Goal: Book appointment/travel/reservation

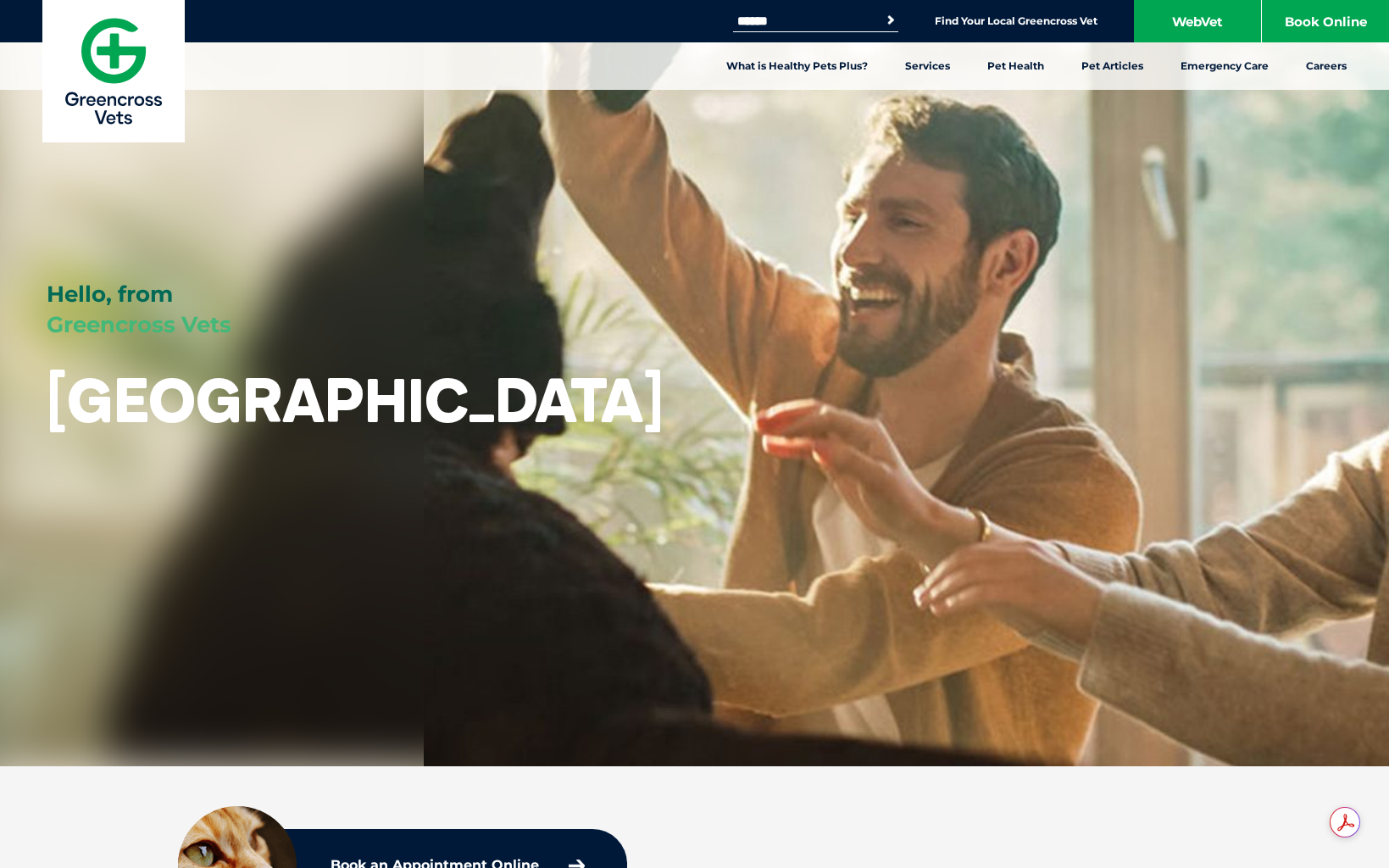
drag, startPoint x: 546, startPoint y: 402, endPoint x: 551, endPoint y: 394, distance: 9.4
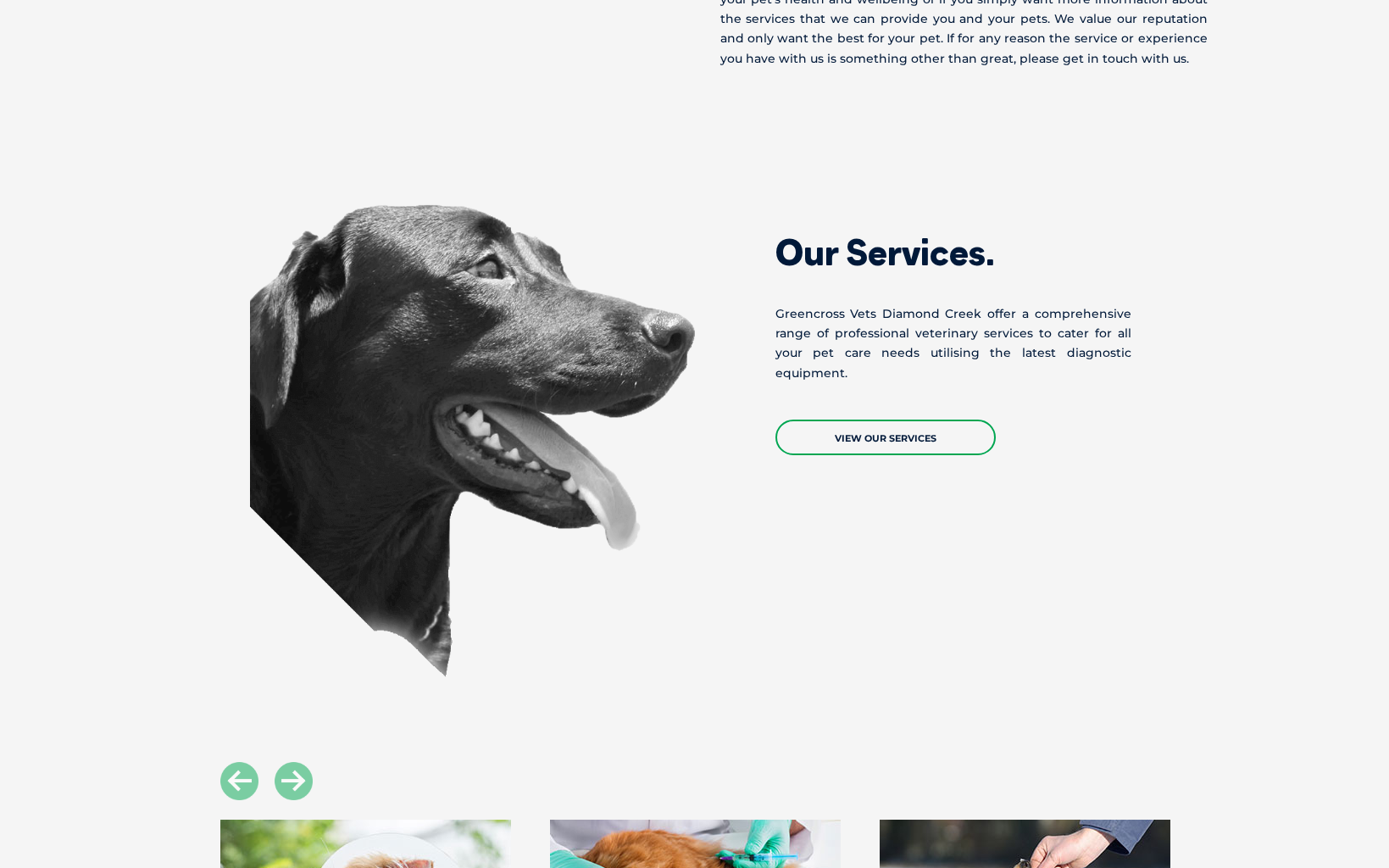
scroll to position [1356, 0]
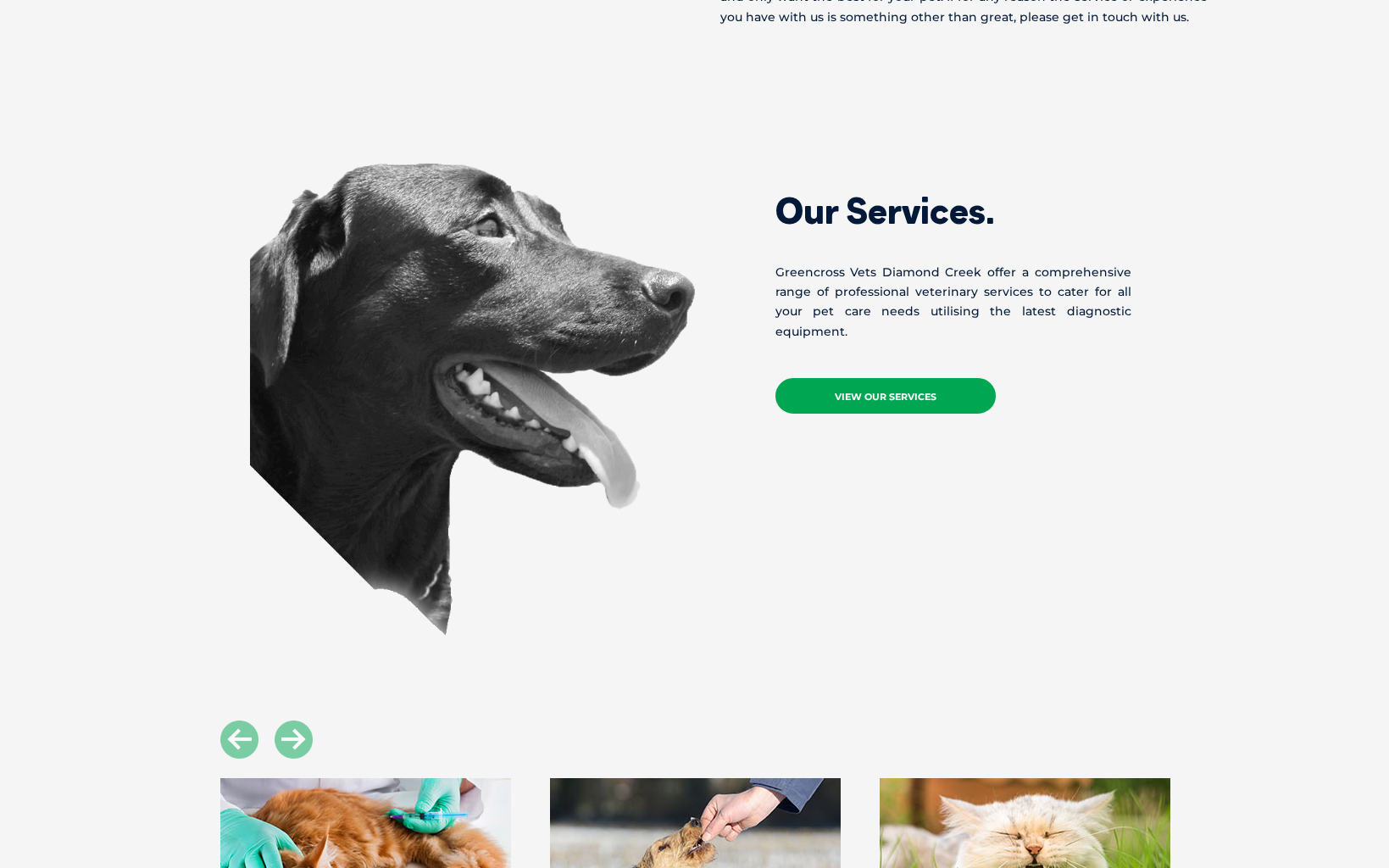
click at [872, 406] on link "View Our Services" at bounding box center [886, 396] width 221 height 35
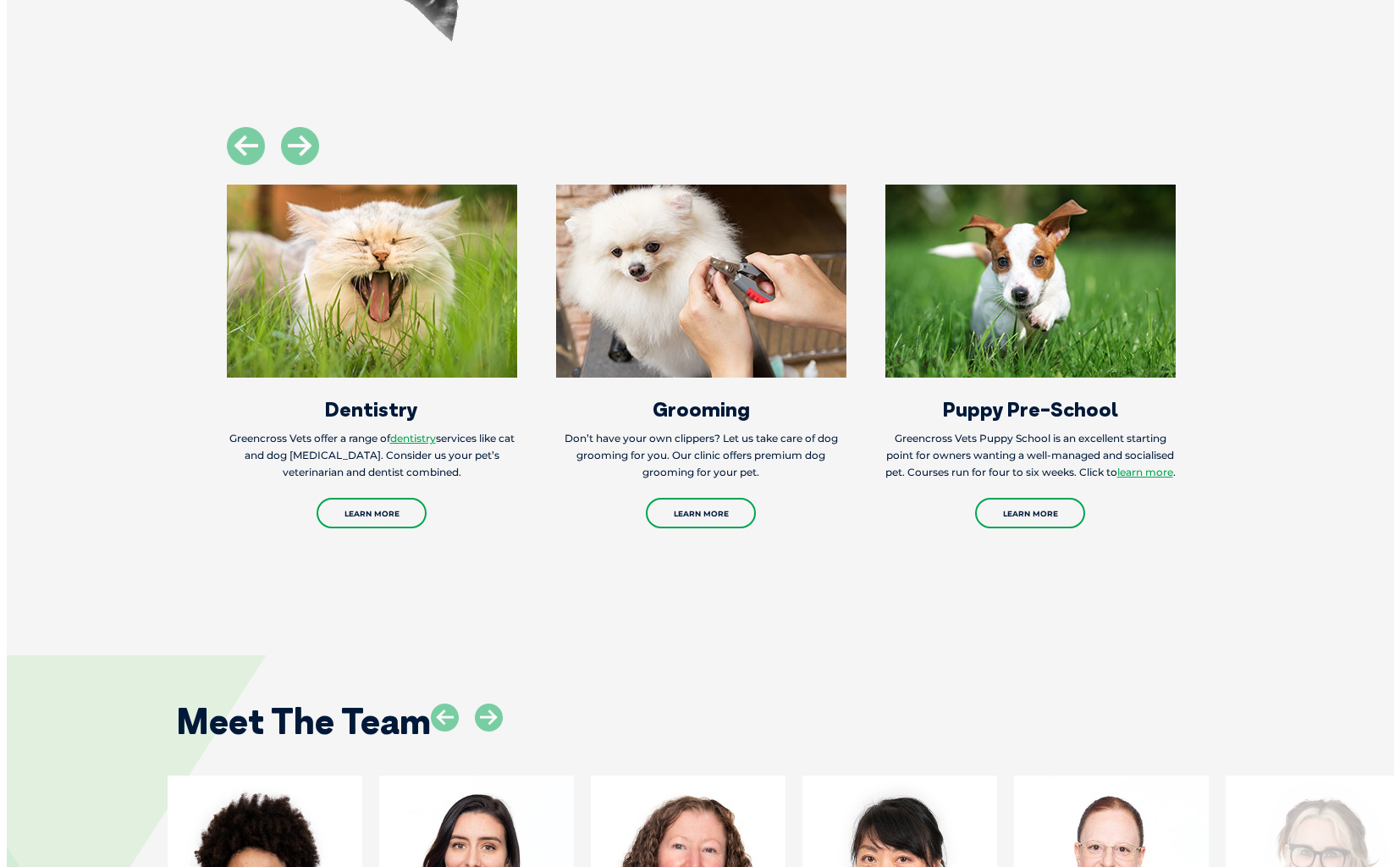
scroll to position [2370, 0]
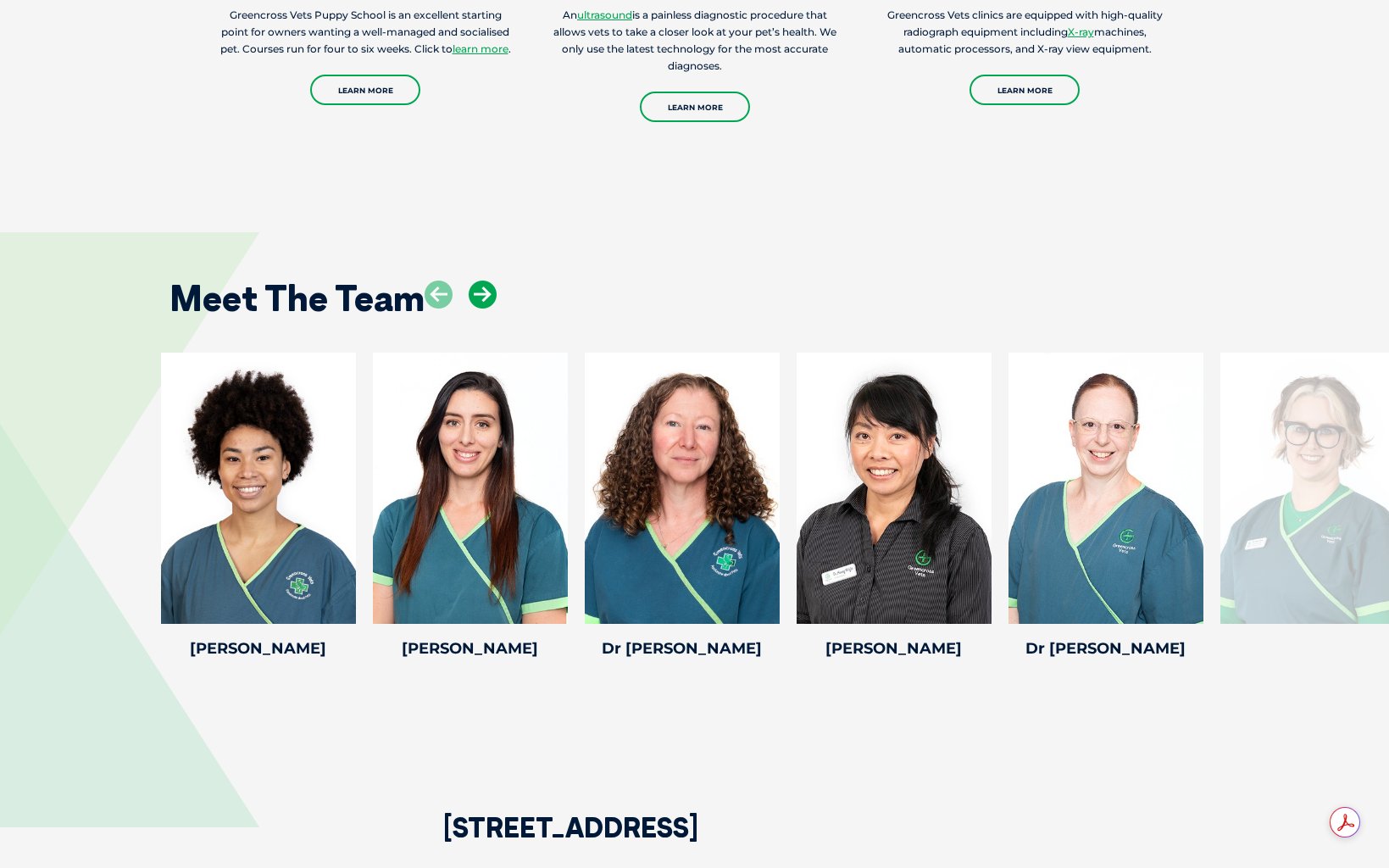
click at [488, 300] on icon at bounding box center [482, 295] width 28 height 28
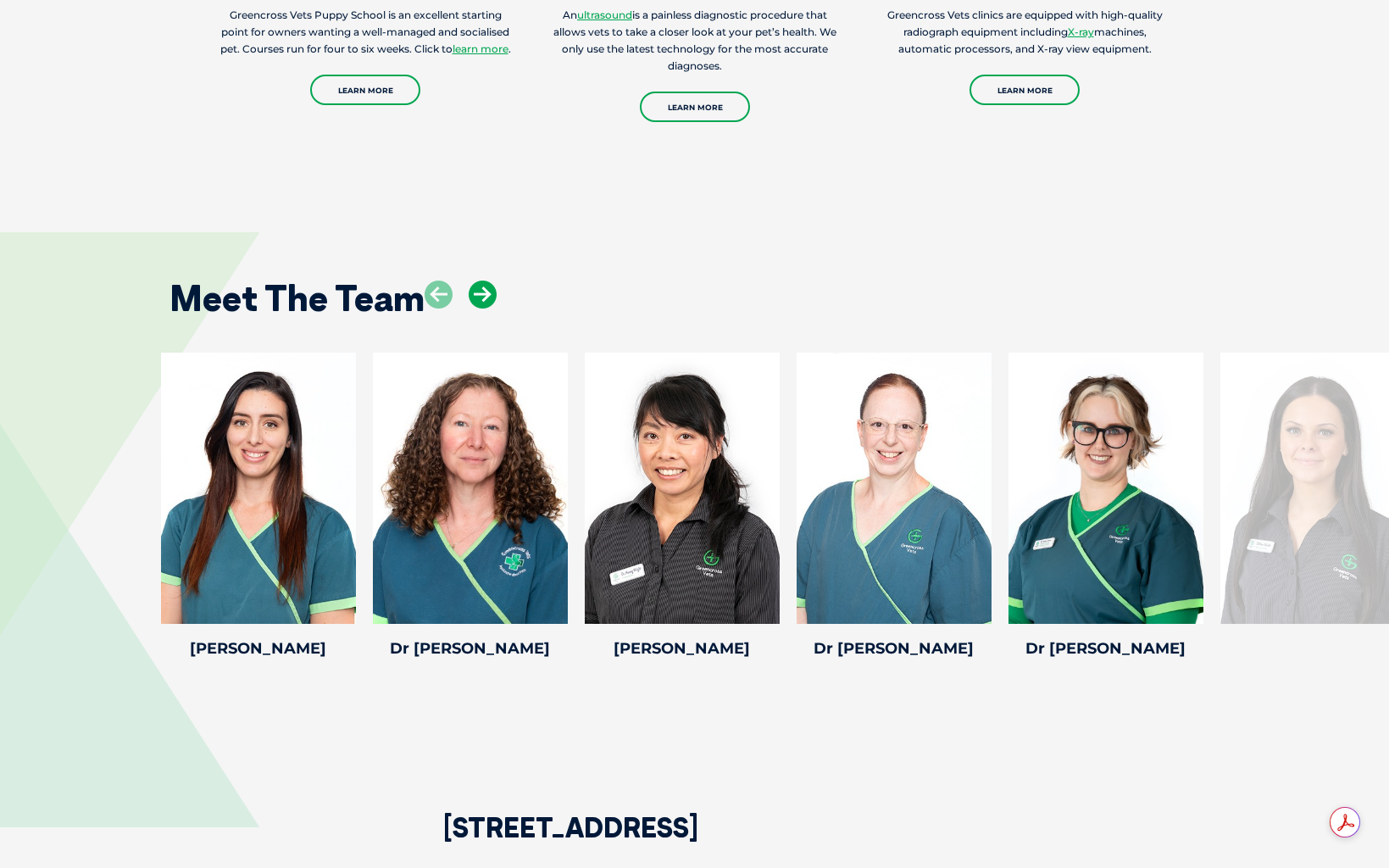
click at [488, 300] on icon at bounding box center [482, 295] width 28 height 28
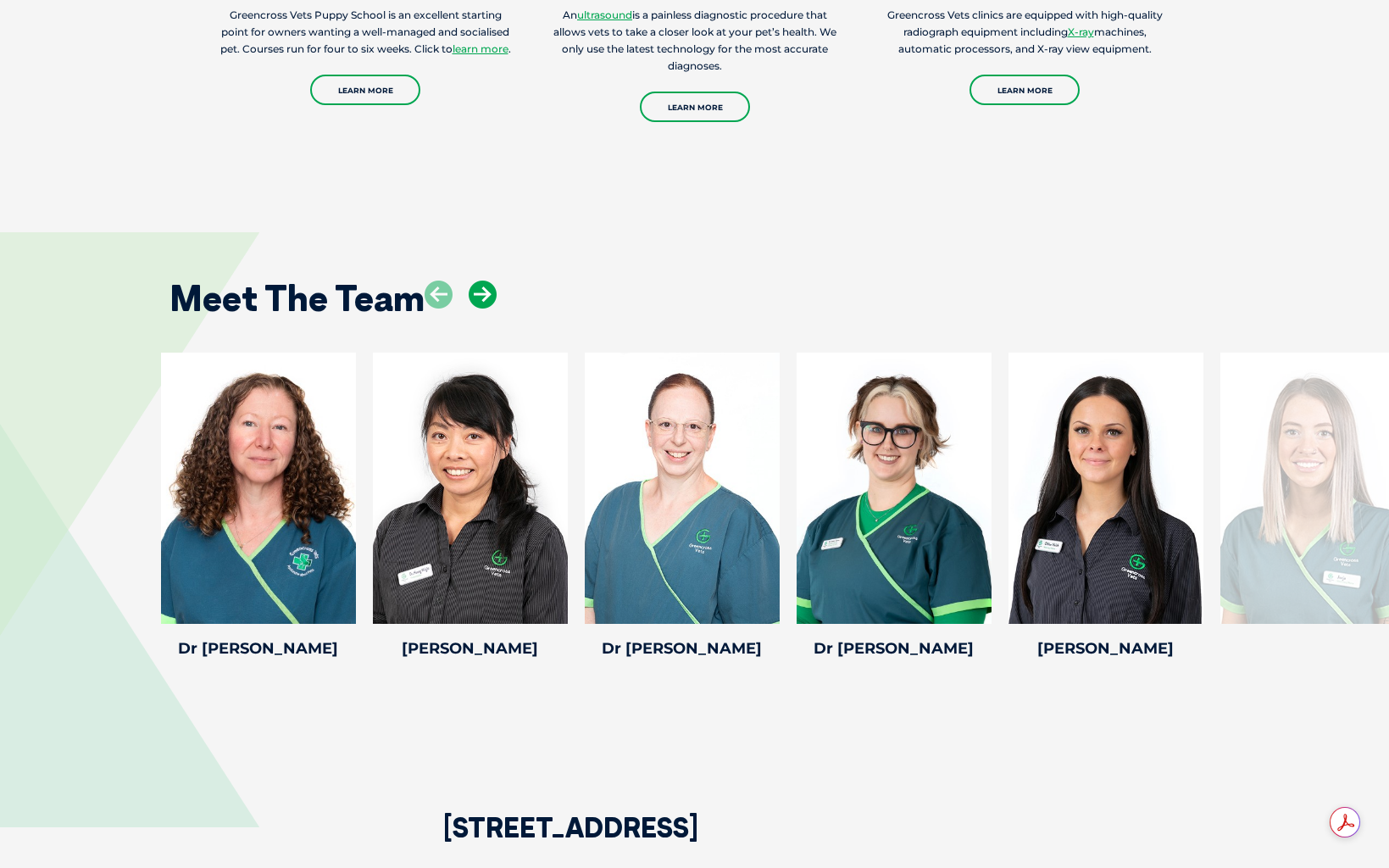
click at [488, 300] on icon at bounding box center [482, 295] width 28 height 28
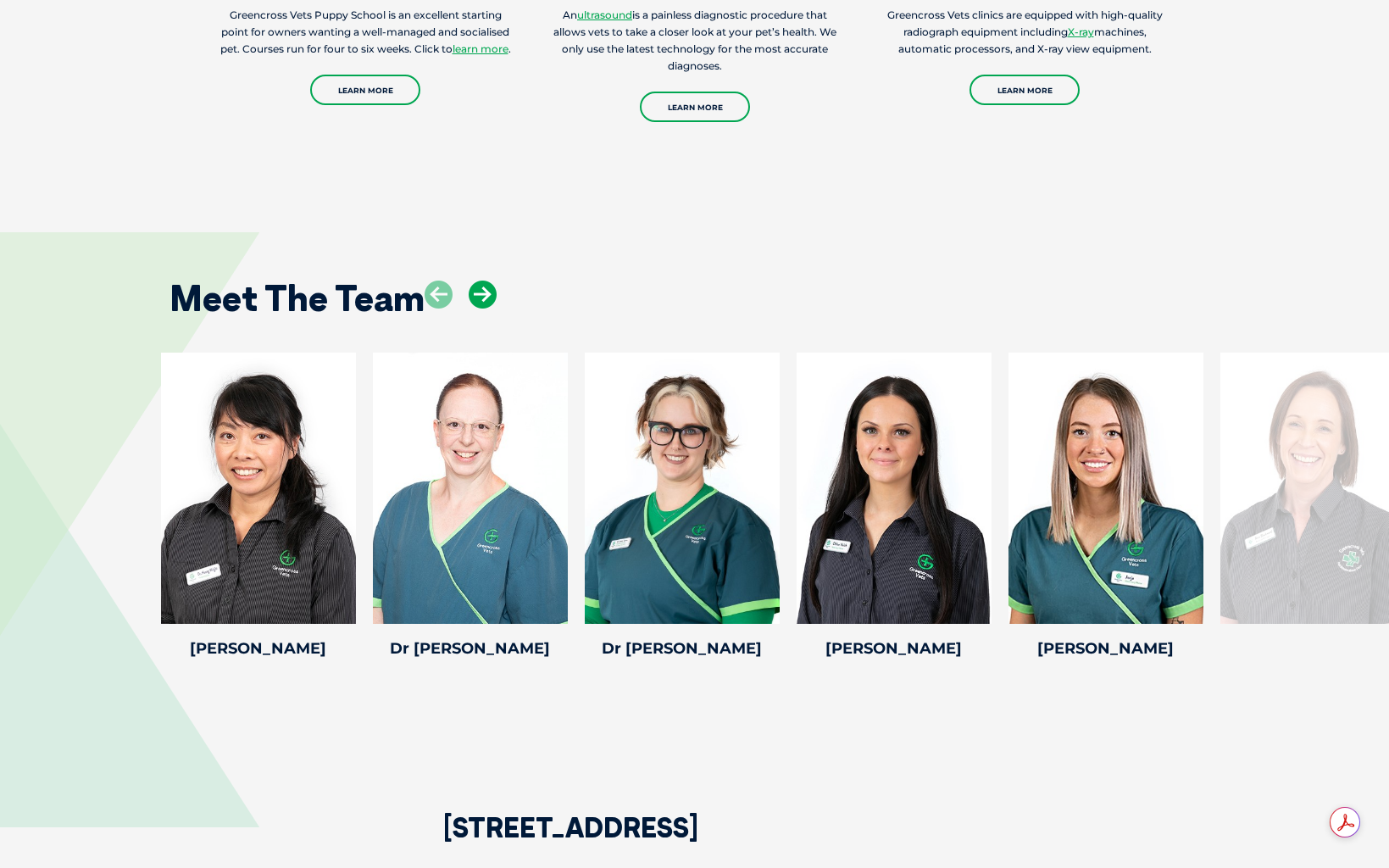
click at [488, 300] on icon at bounding box center [482, 295] width 28 height 28
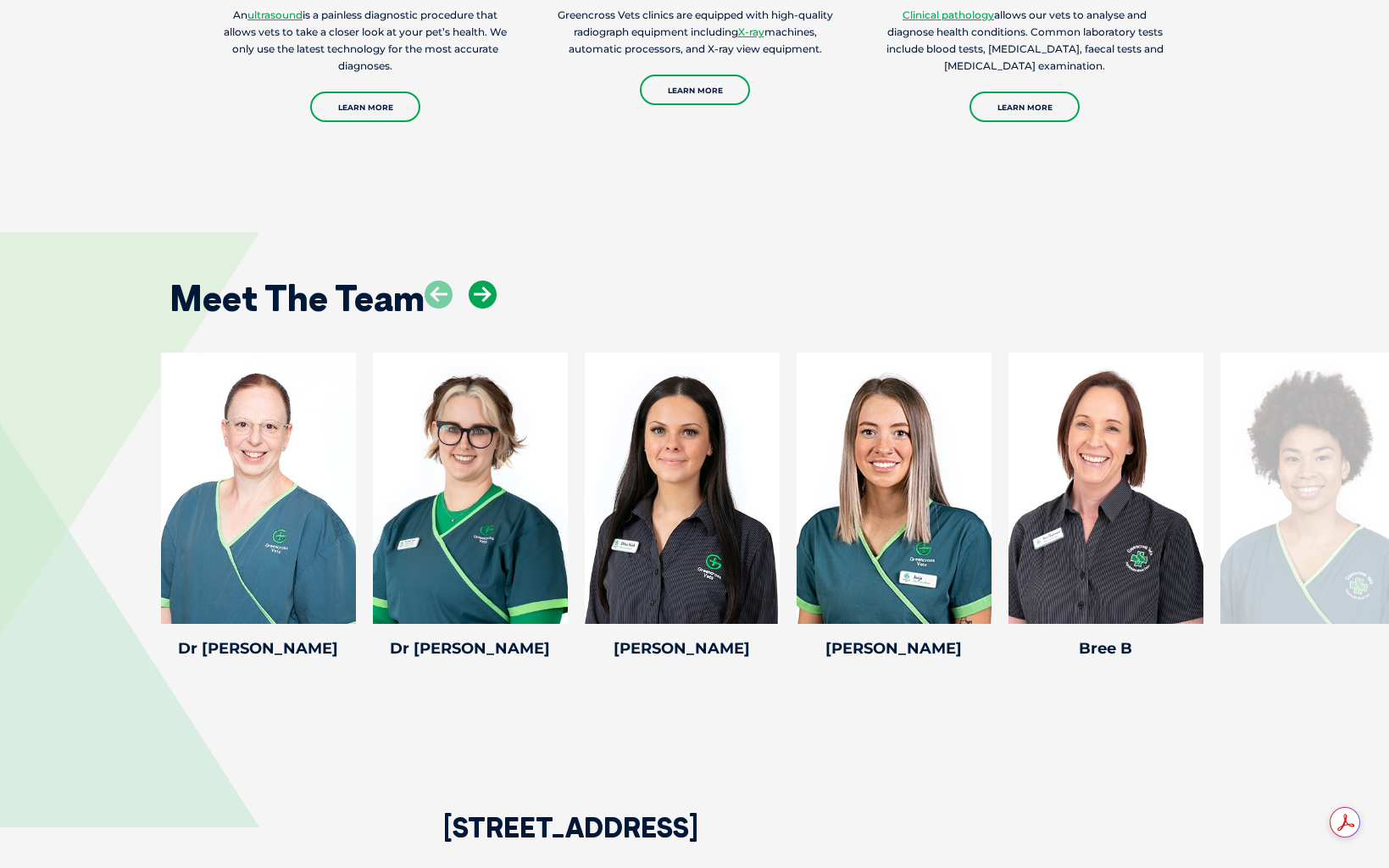
click at [488, 300] on icon at bounding box center [482, 295] width 28 height 28
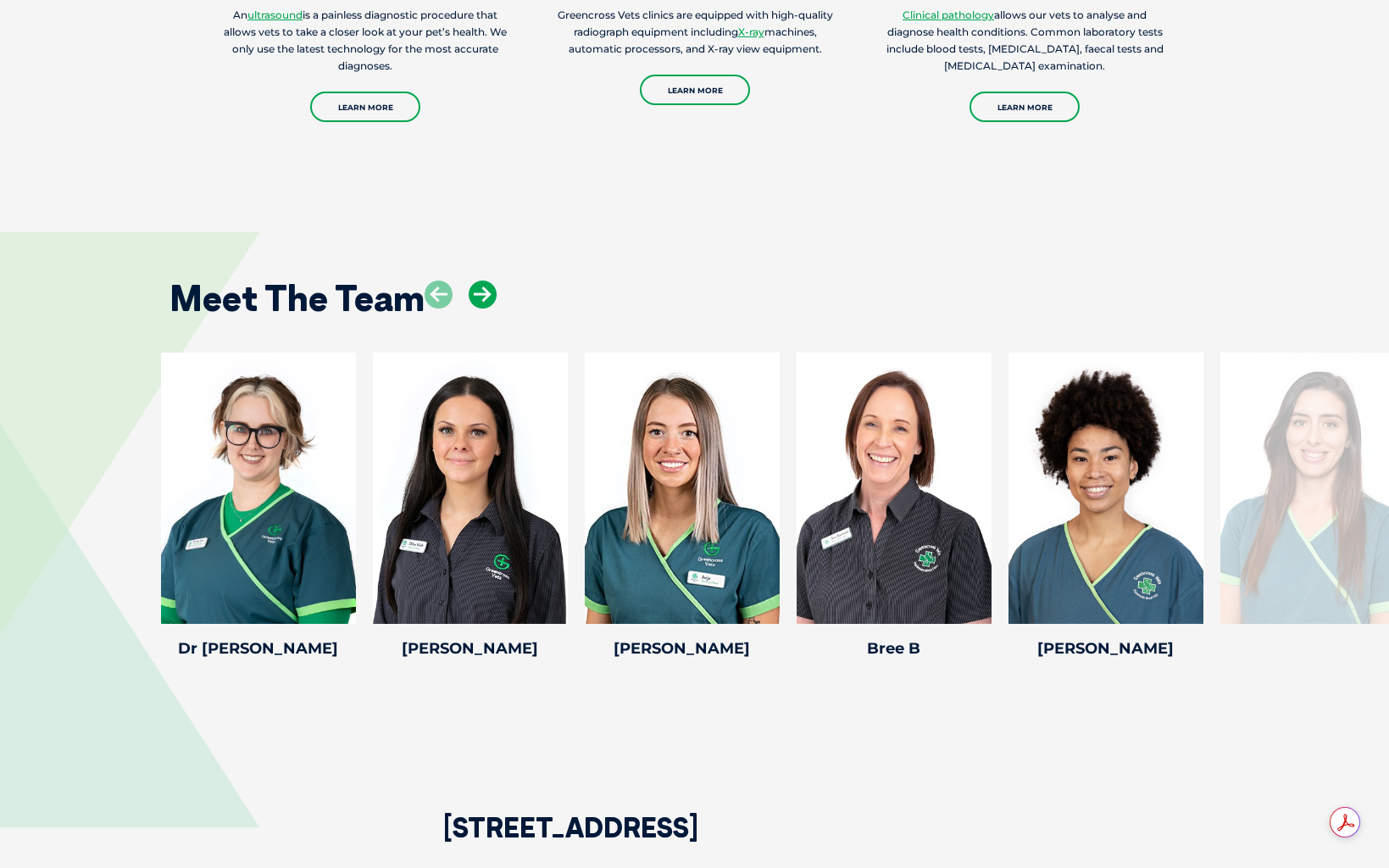
click at [488, 300] on icon at bounding box center [482, 295] width 28 height 28
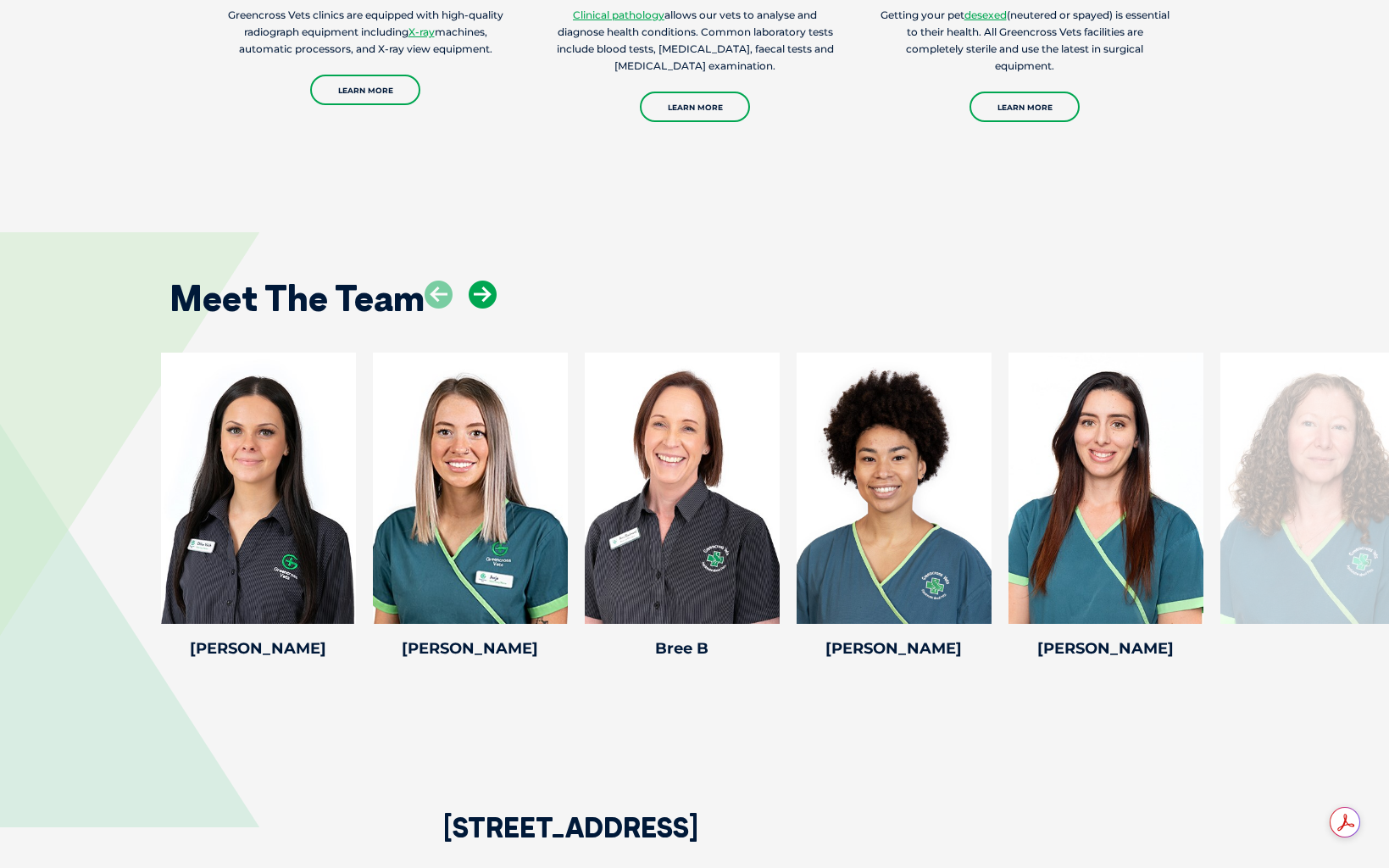
click at [488, 300] on icon at bounding box center [482, 295] width 28 height 28
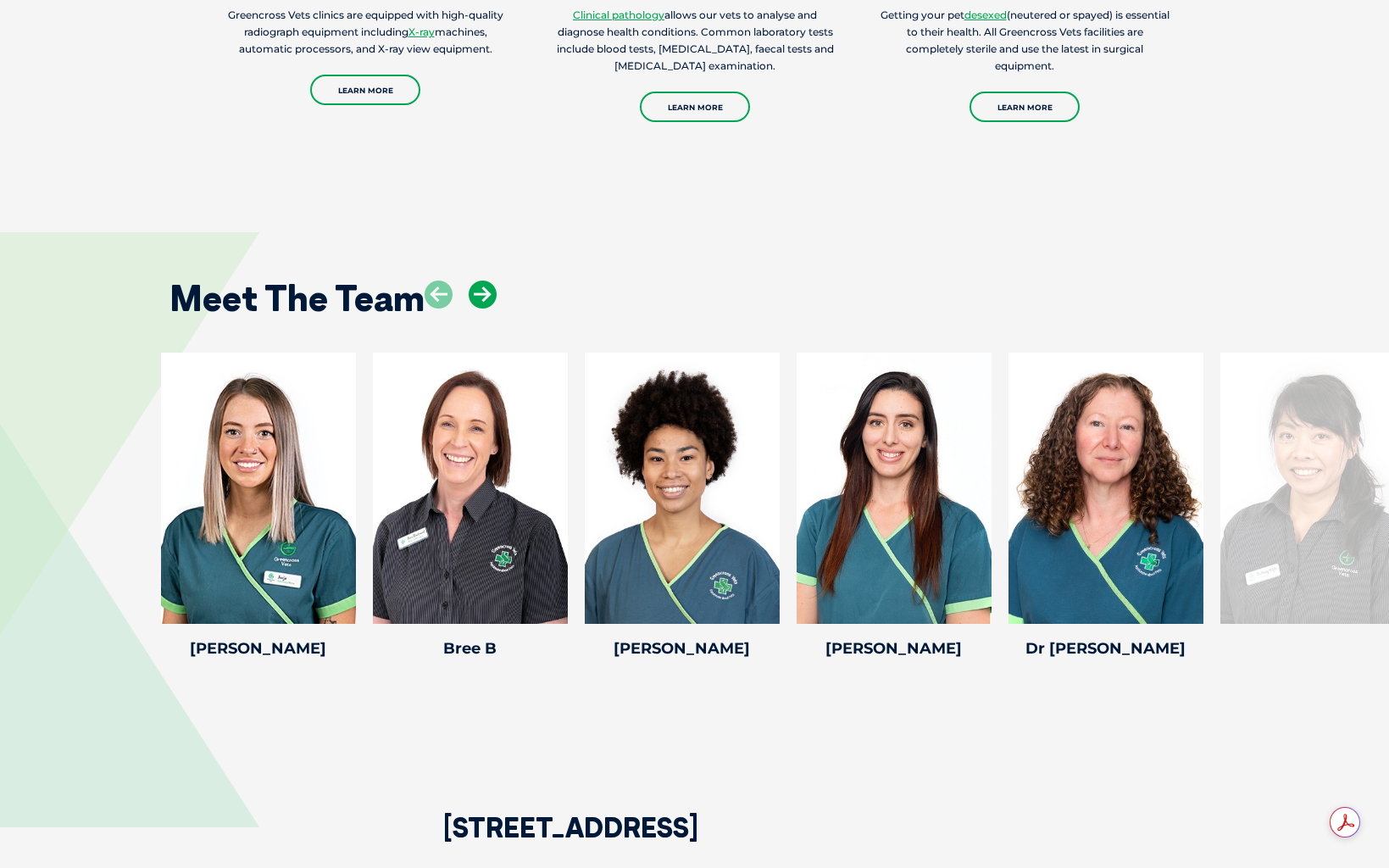
click at [488, 300] on icon at bounding box center [482, 295] width 28 height 28
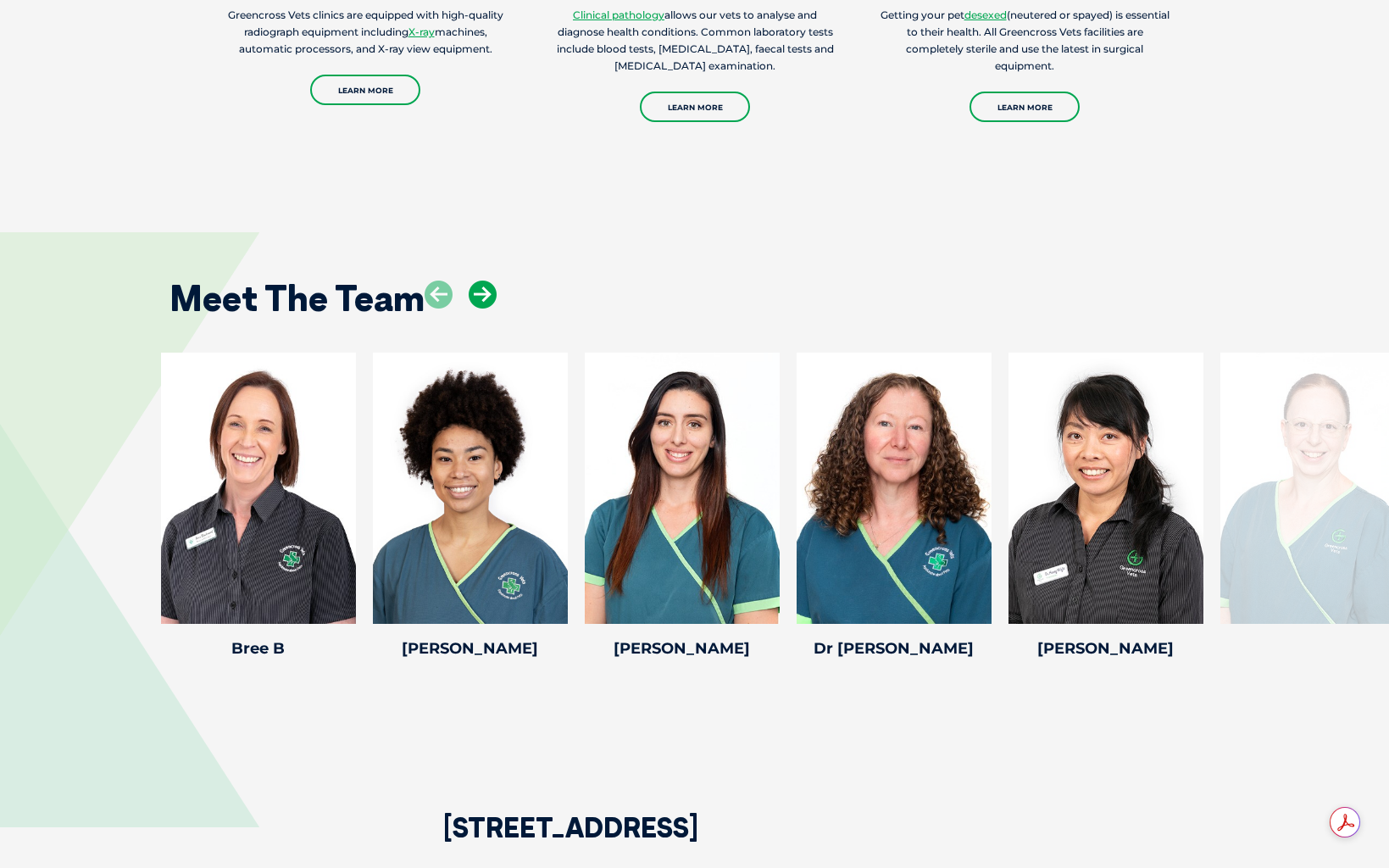
click at [488, 300] on icon at bounding box center [482, 295] width 28 height 28
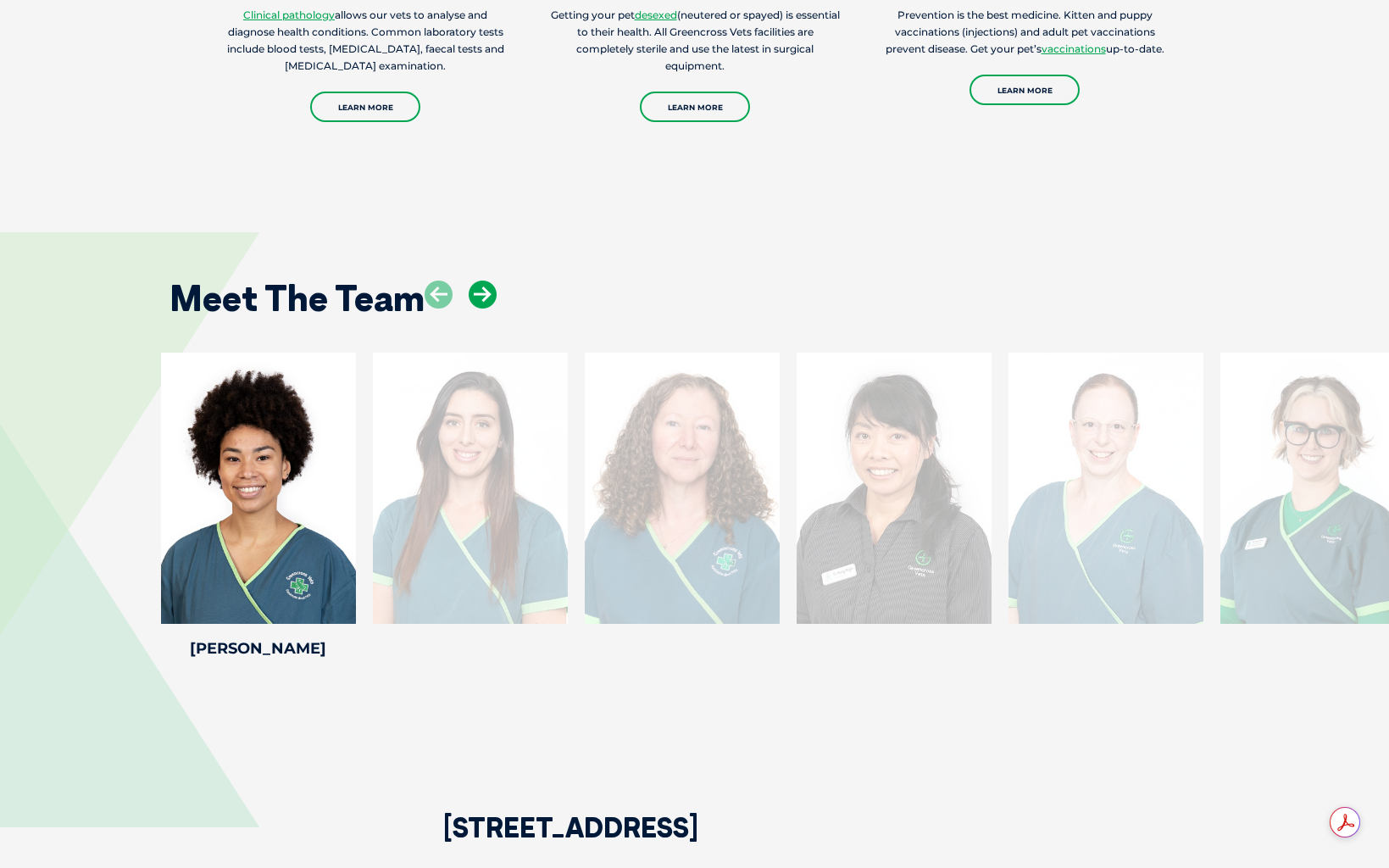
click at [488, 300] on icon at bounding box center [482, 295] width 28 height 28
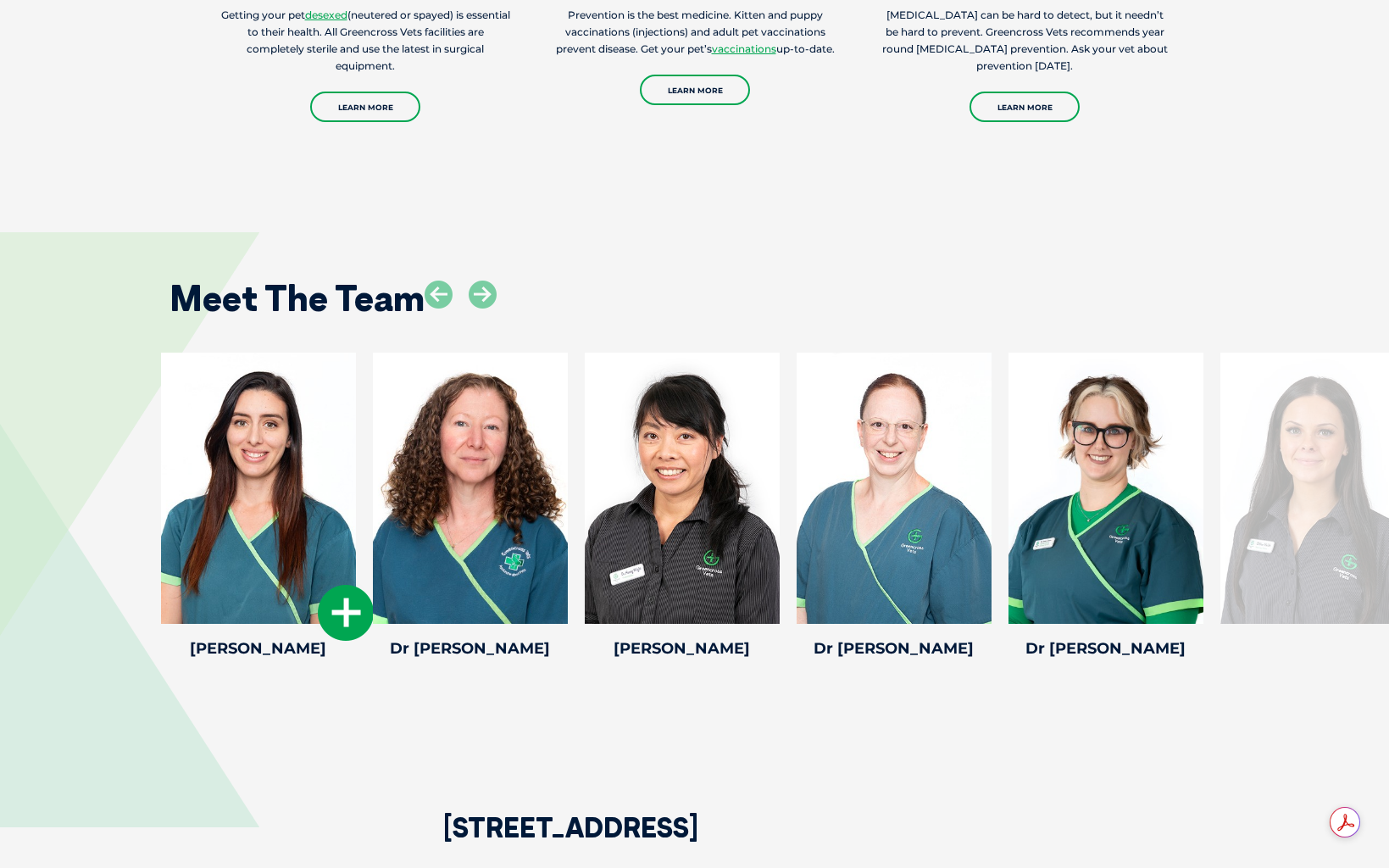
click at [307, 448] on div at bounding box center [259, 488] width 195 height 271
click at [346, 621] on icon at bounding box center [346, 613] width 56 height 56
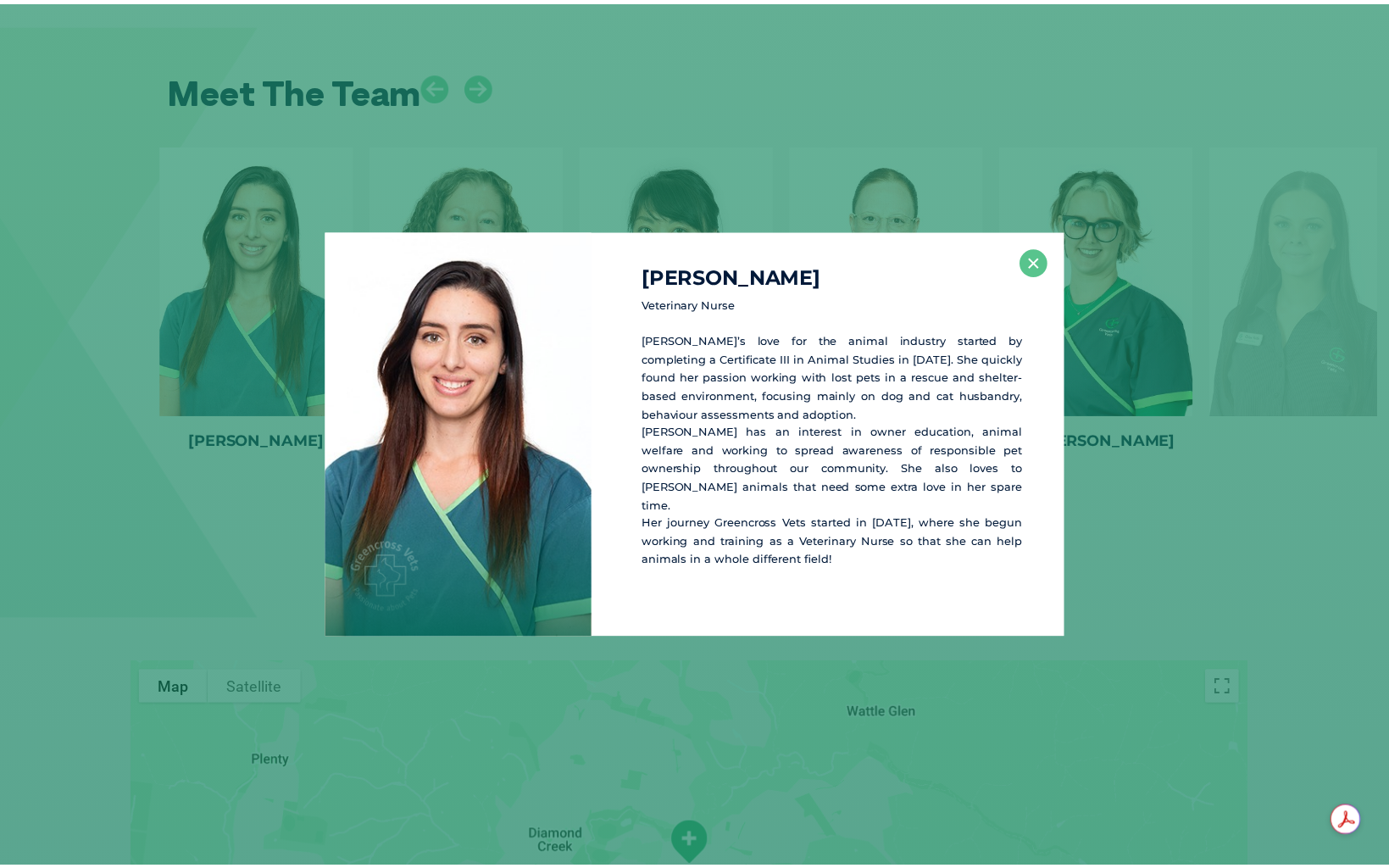
scroll to position [2585, 0]
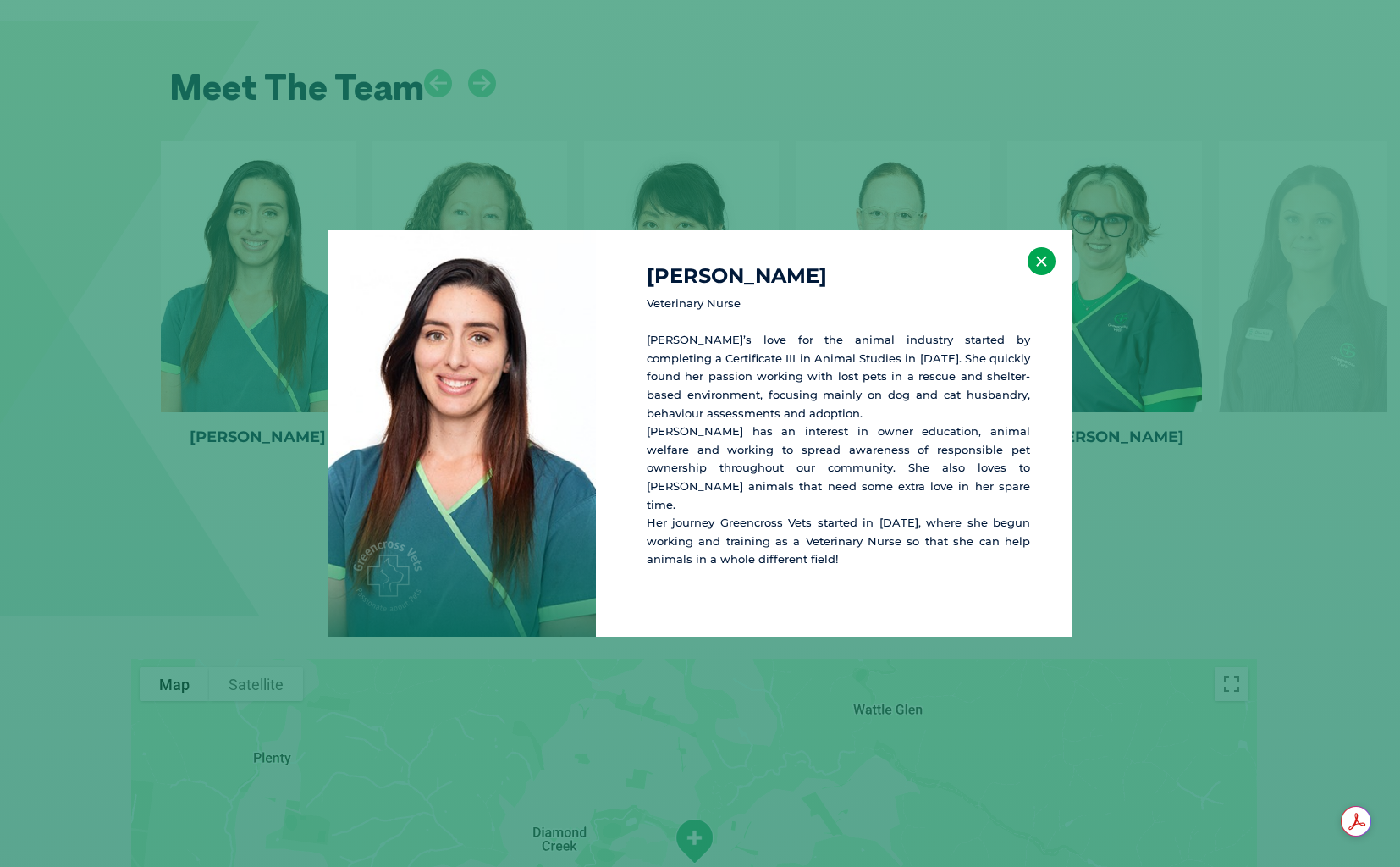
click at [1037, 271] on button "×" at bounding box center [1042, 261] width 28 height 28
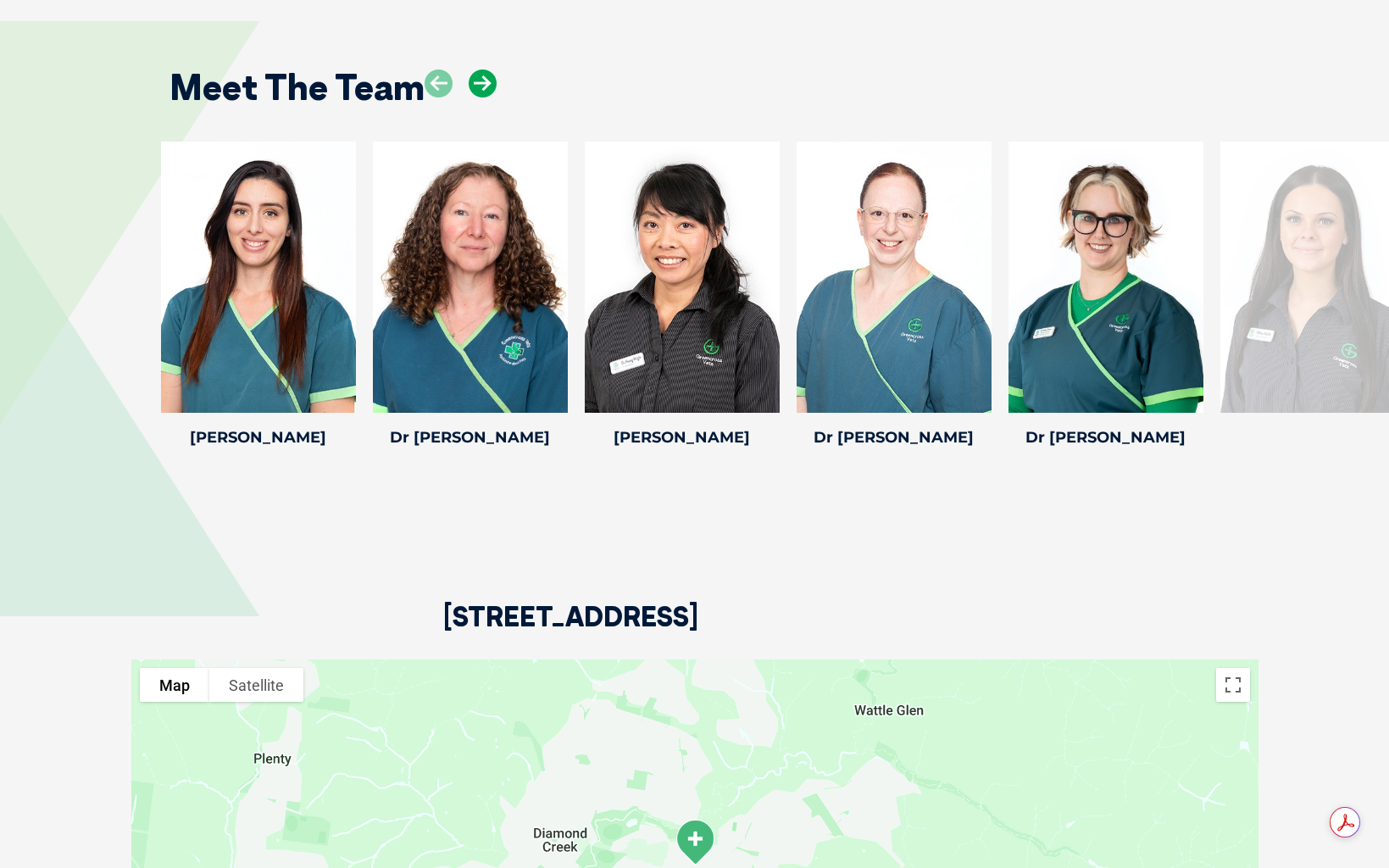
click at [489, 76] on icon at bounding box center [482, 83] width 28 height 28
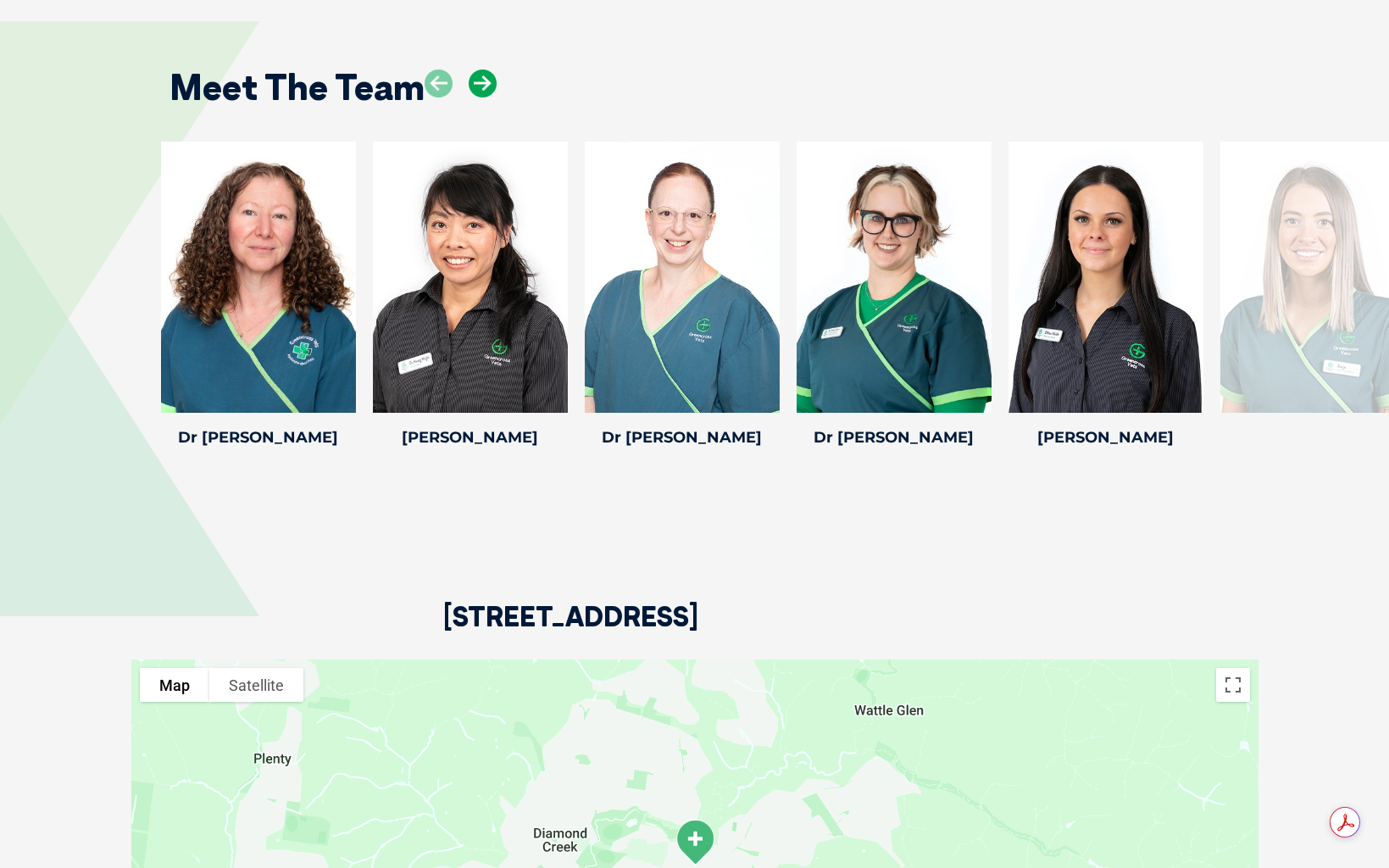
click at [489, 76] on icon at bounding box center [482, 83] width 28 height 28
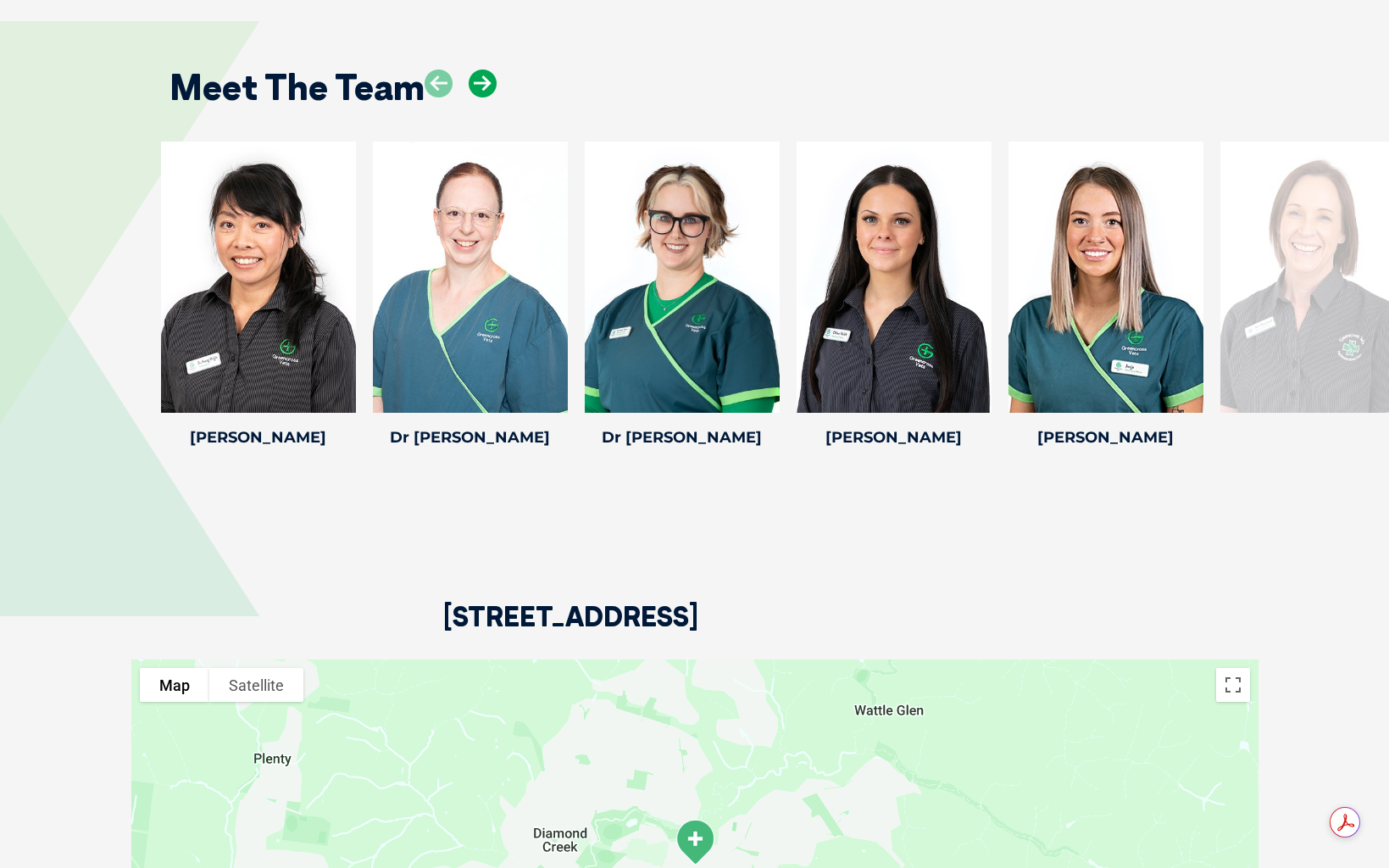
click at [489, 76] on icon at bounding box center [482, 83] width 28 height 28
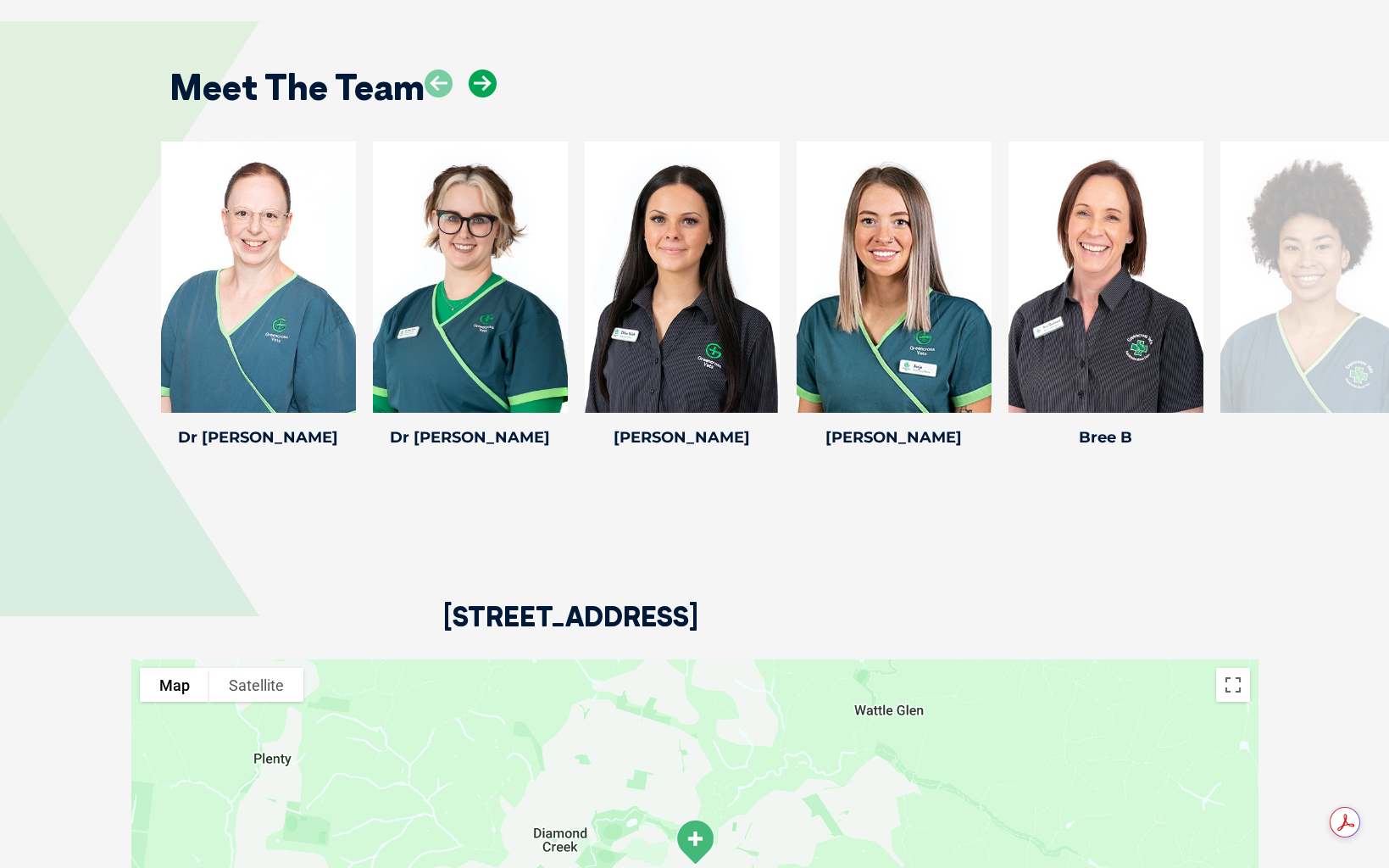
click at [489, 76] on icon at bounding box center [482, 83] width 28 height 28
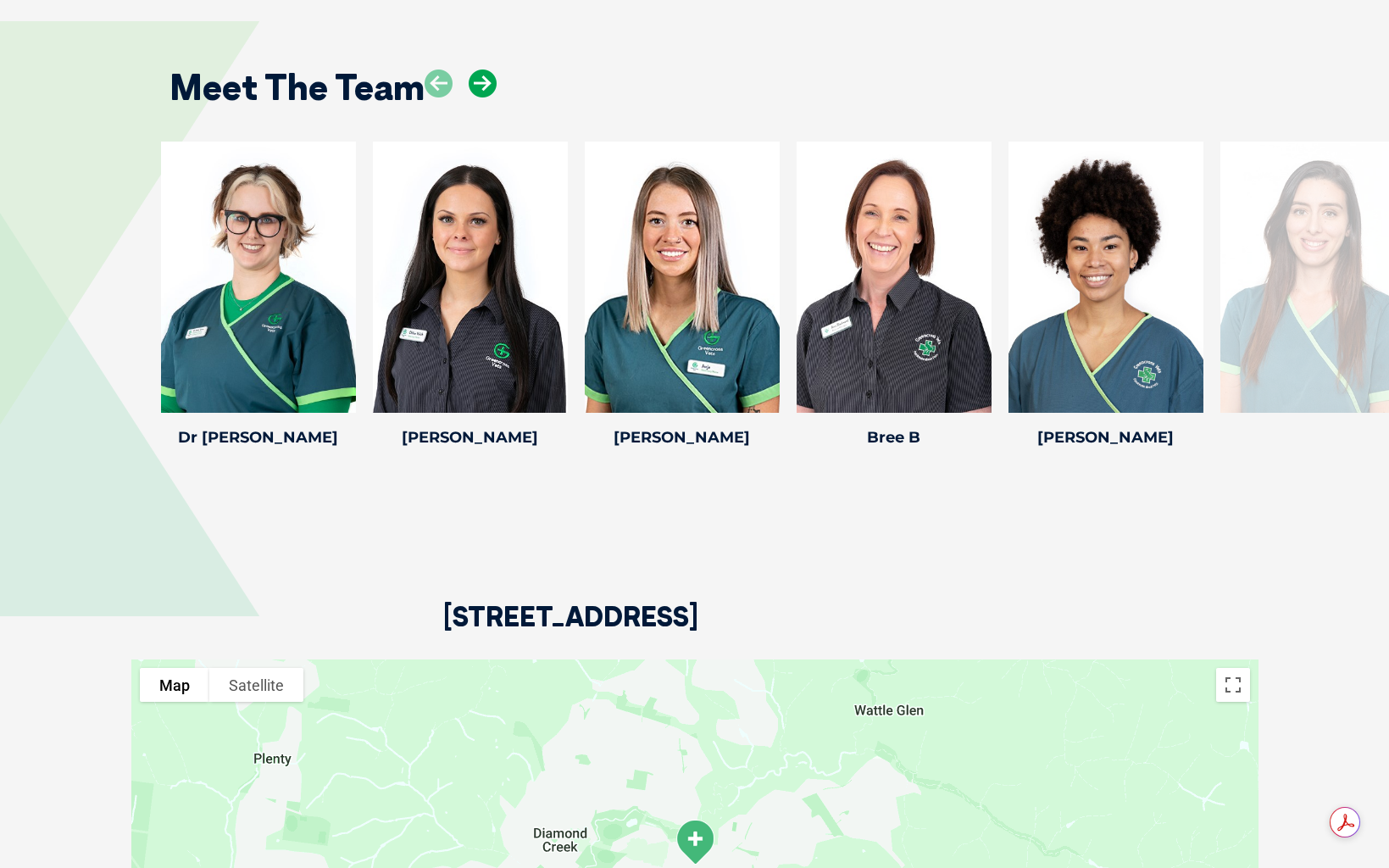
click at [489, 76] on icon at bounding box center [482, 83] width 28 height 28
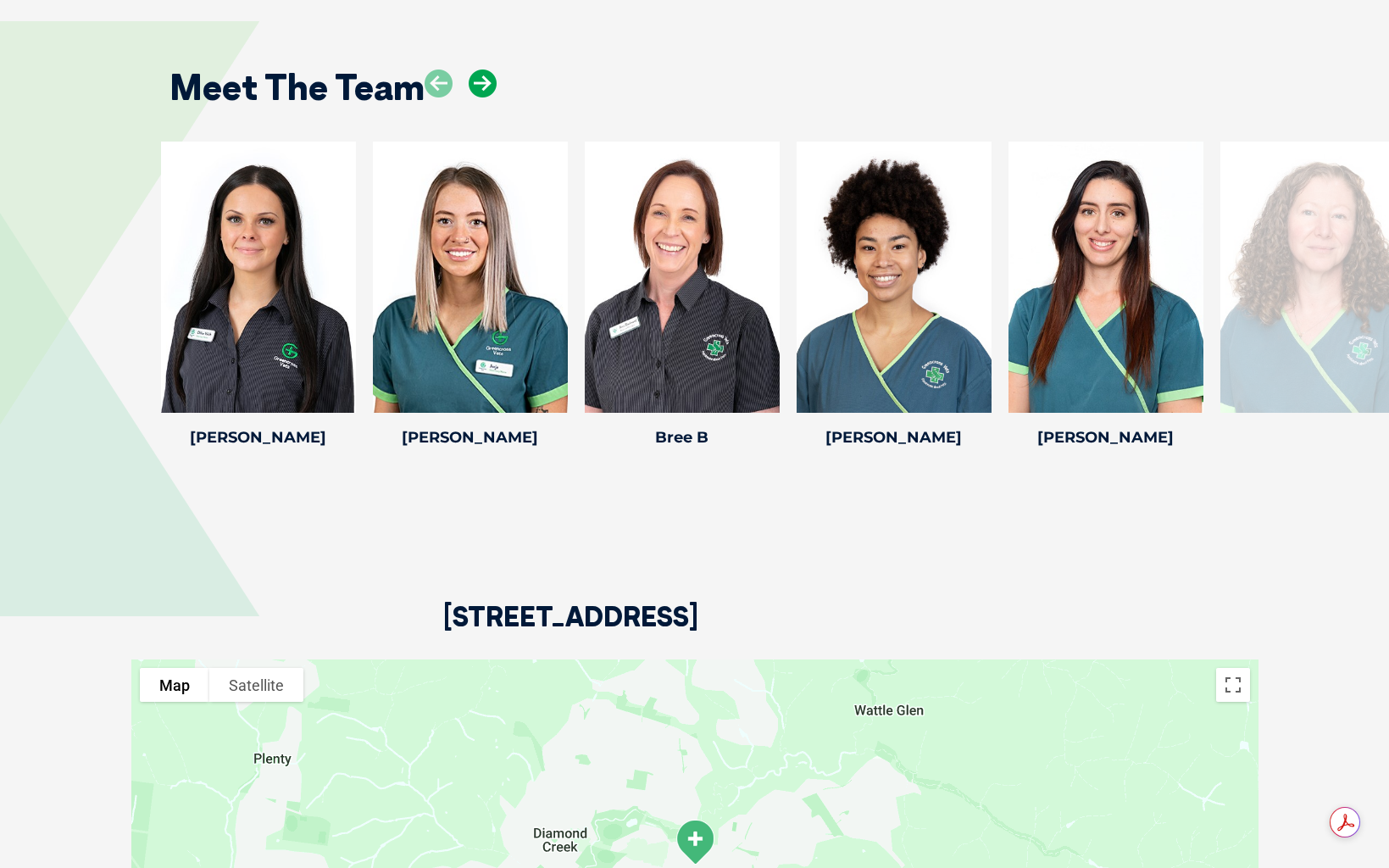
click at [489, 76] on icon at bounding box center [482, 83] width 28 height 28
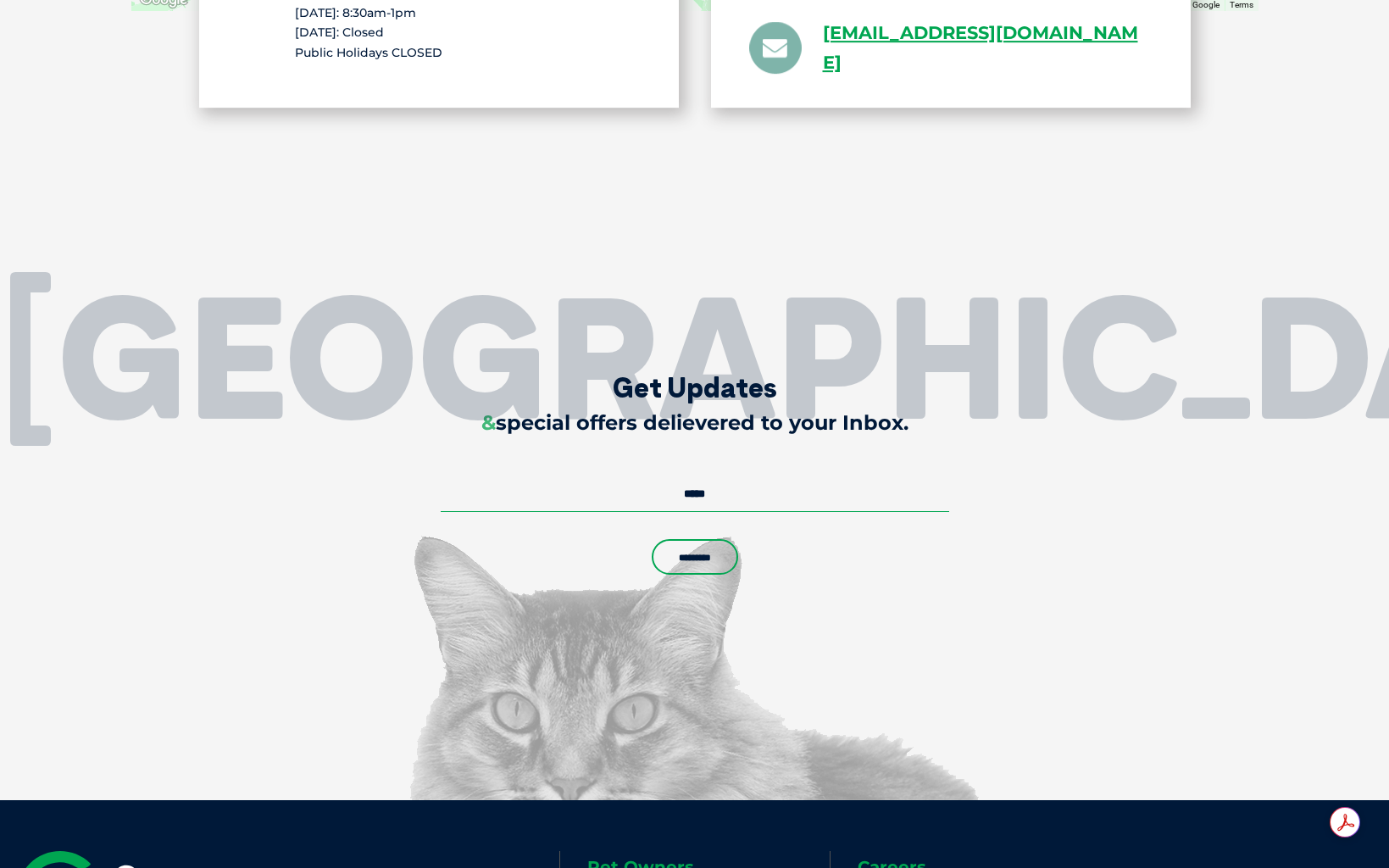
scroll to position [3432, 0]
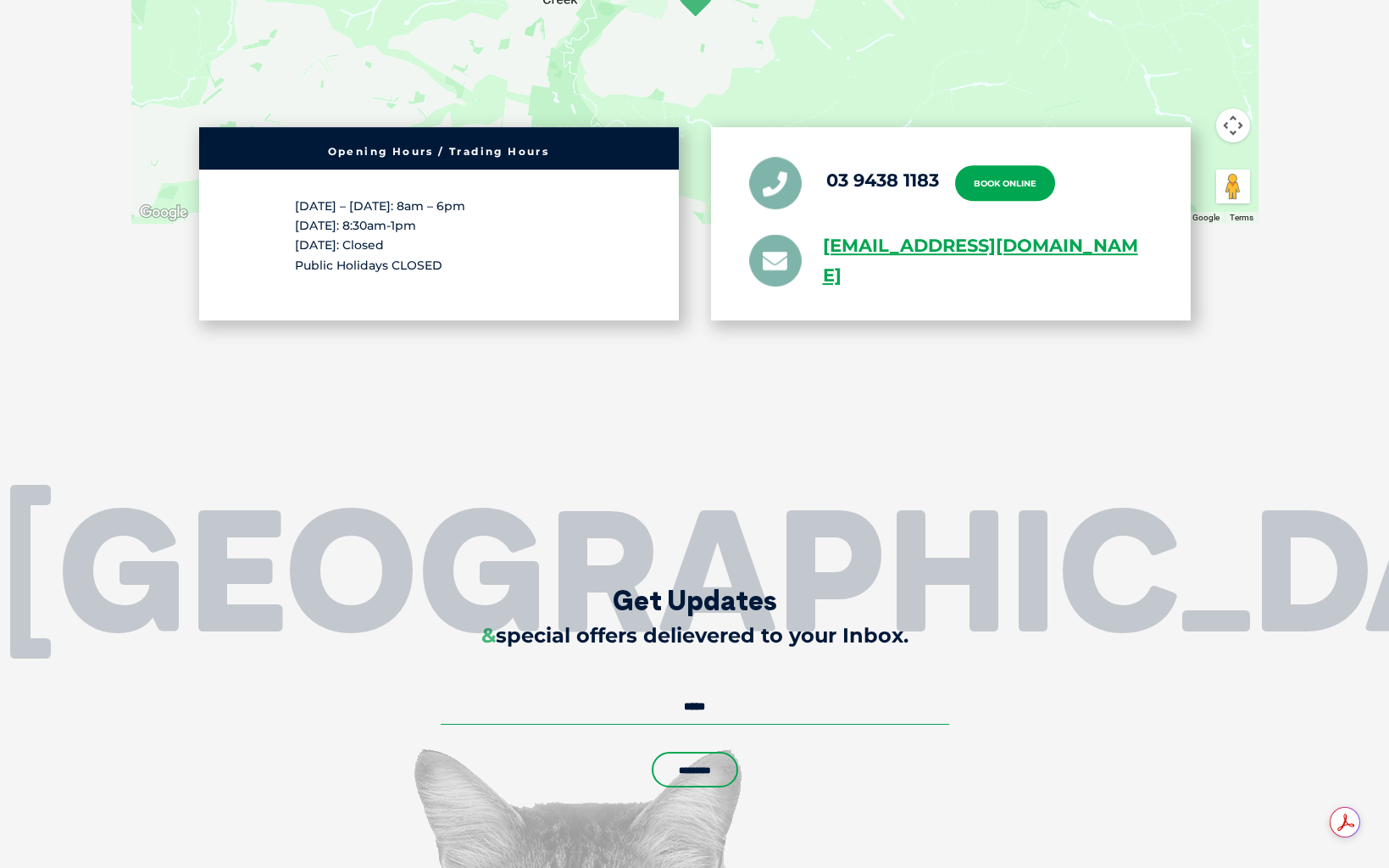
click at [1000, 183] on link "Book Online" at bounding box center [1005, 183] width 100 height 35
click at [765, 187] on icon at bounding box center [775, 183] width 53 height 53
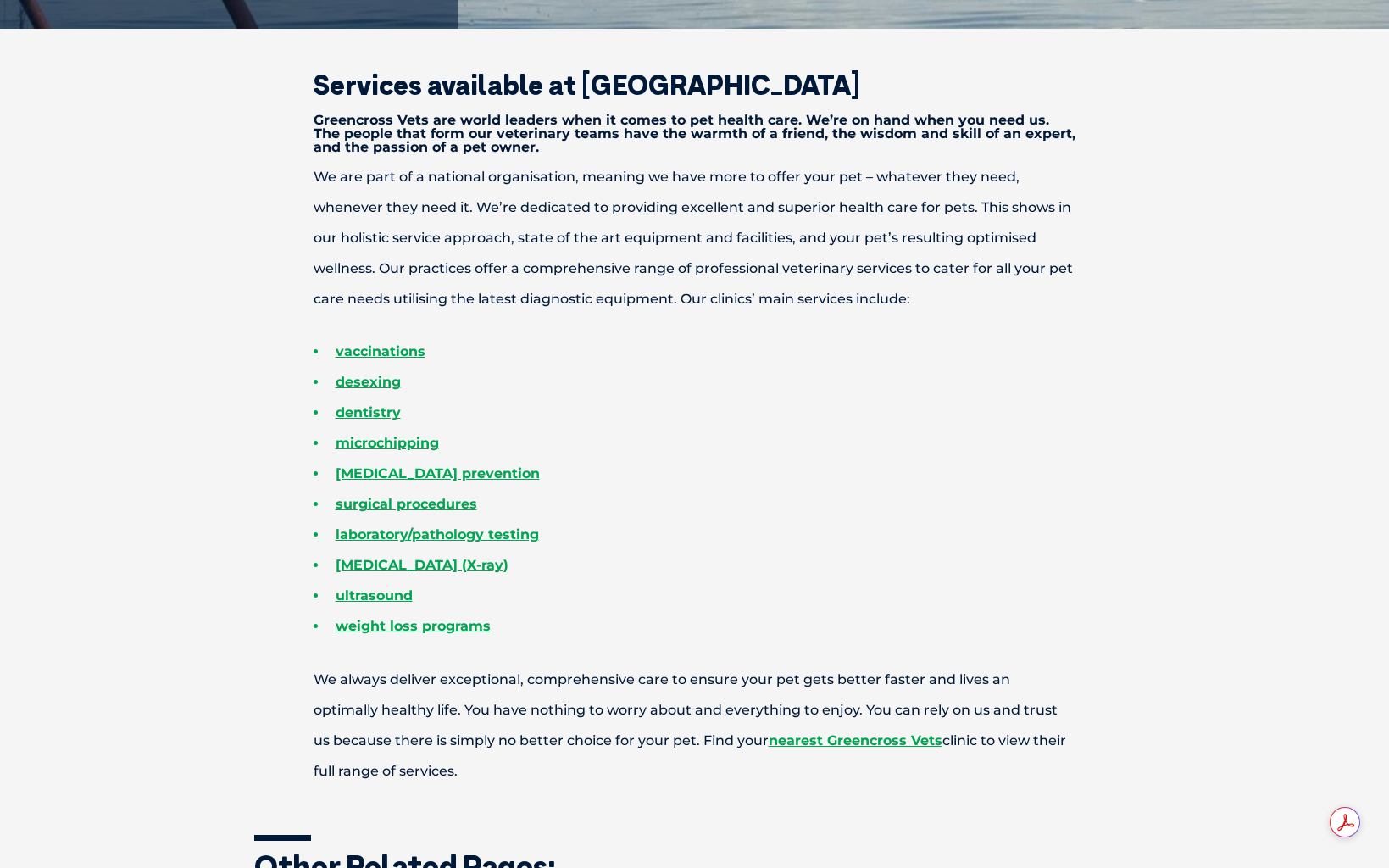
scroll to position [662, 0]
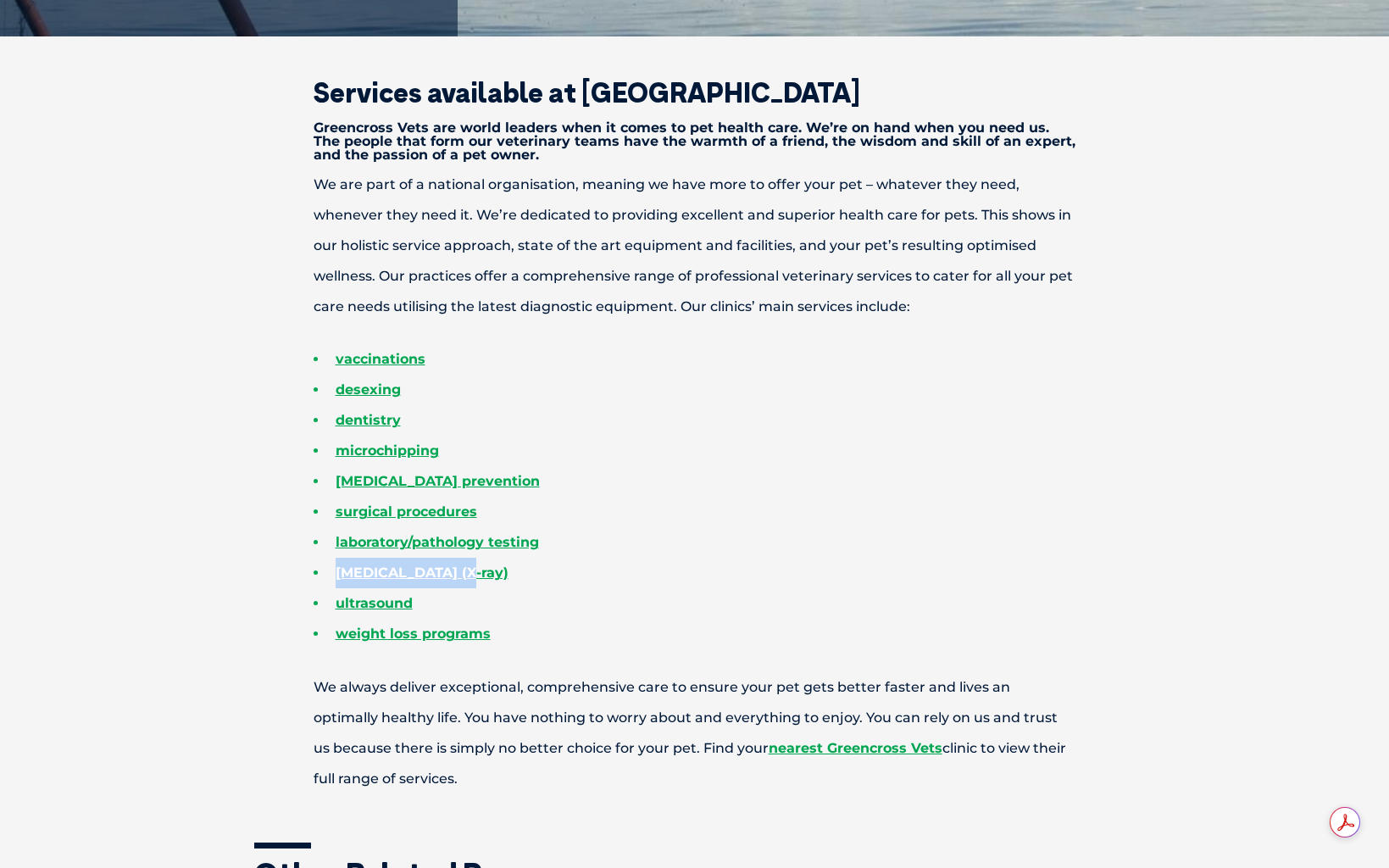
click at [674, 558] on ul "vaccinations desexing dentistry microchipping parasite prevention surgical proc…" at bounding box center [694, 496] width 881 height 305
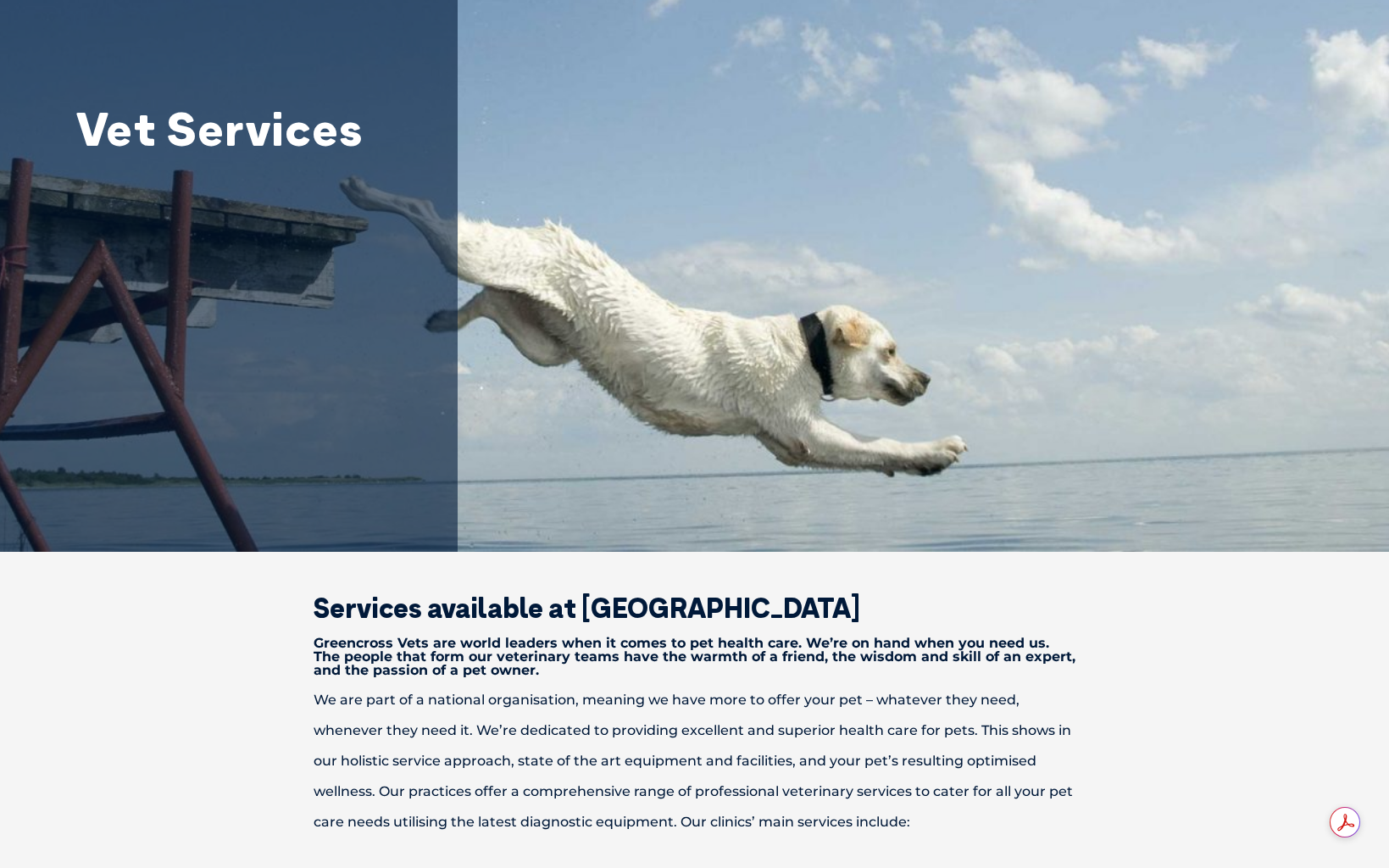
scroll to position [0, 0]
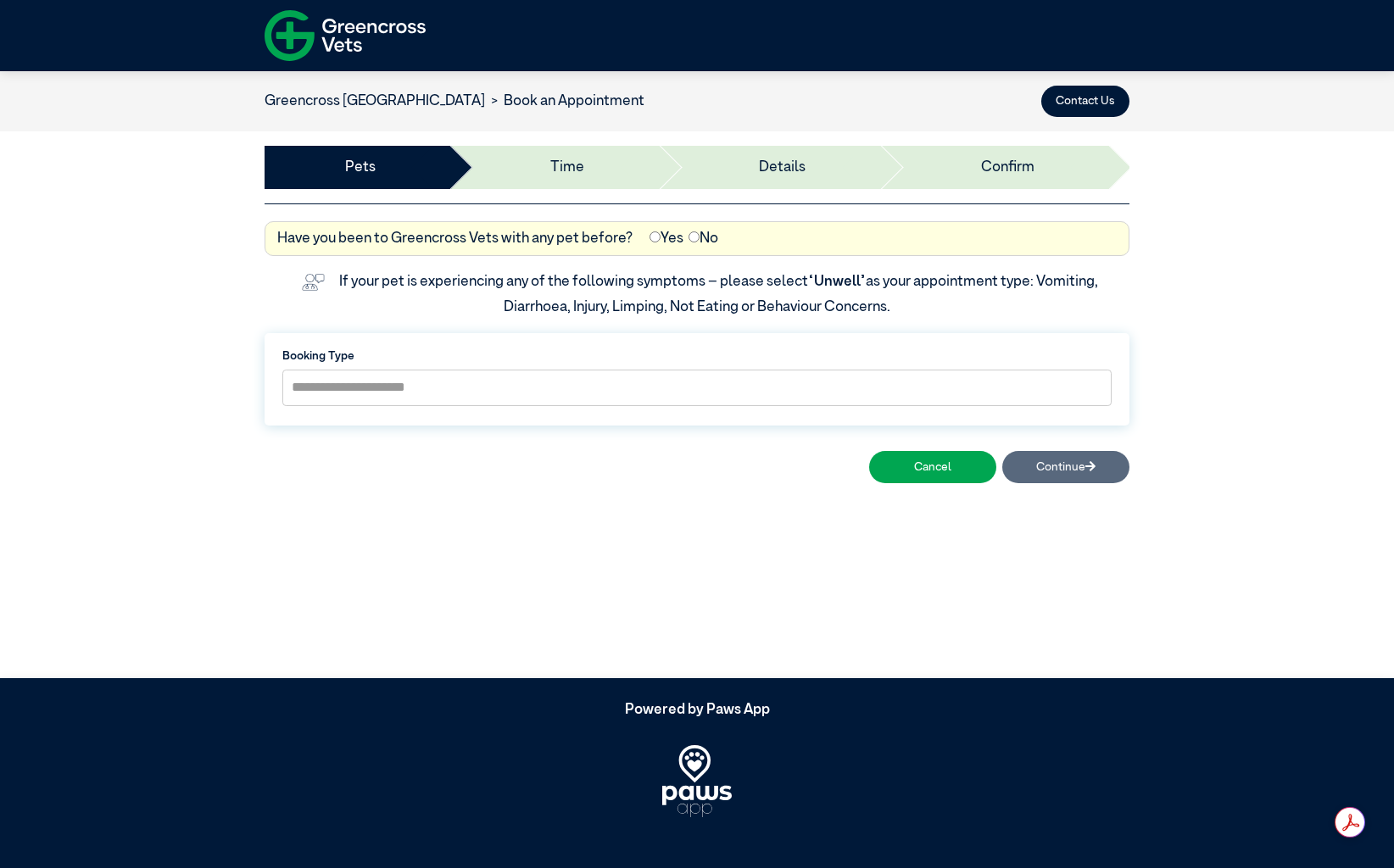
click at [723, 368] on div "**********" at bounding box center [697, 379] width 864 height 93
click at [674, 399] on select "**********" at bounding box center [697, 387] width 829 height 36
click at [633, 617] on article "**********" at bounding box center [697, 375] width 1394 height 607
drag, startPoint x: 302, startPoint y: 104, endPoint x: 314, endPoint y: 107, distance: 12.4
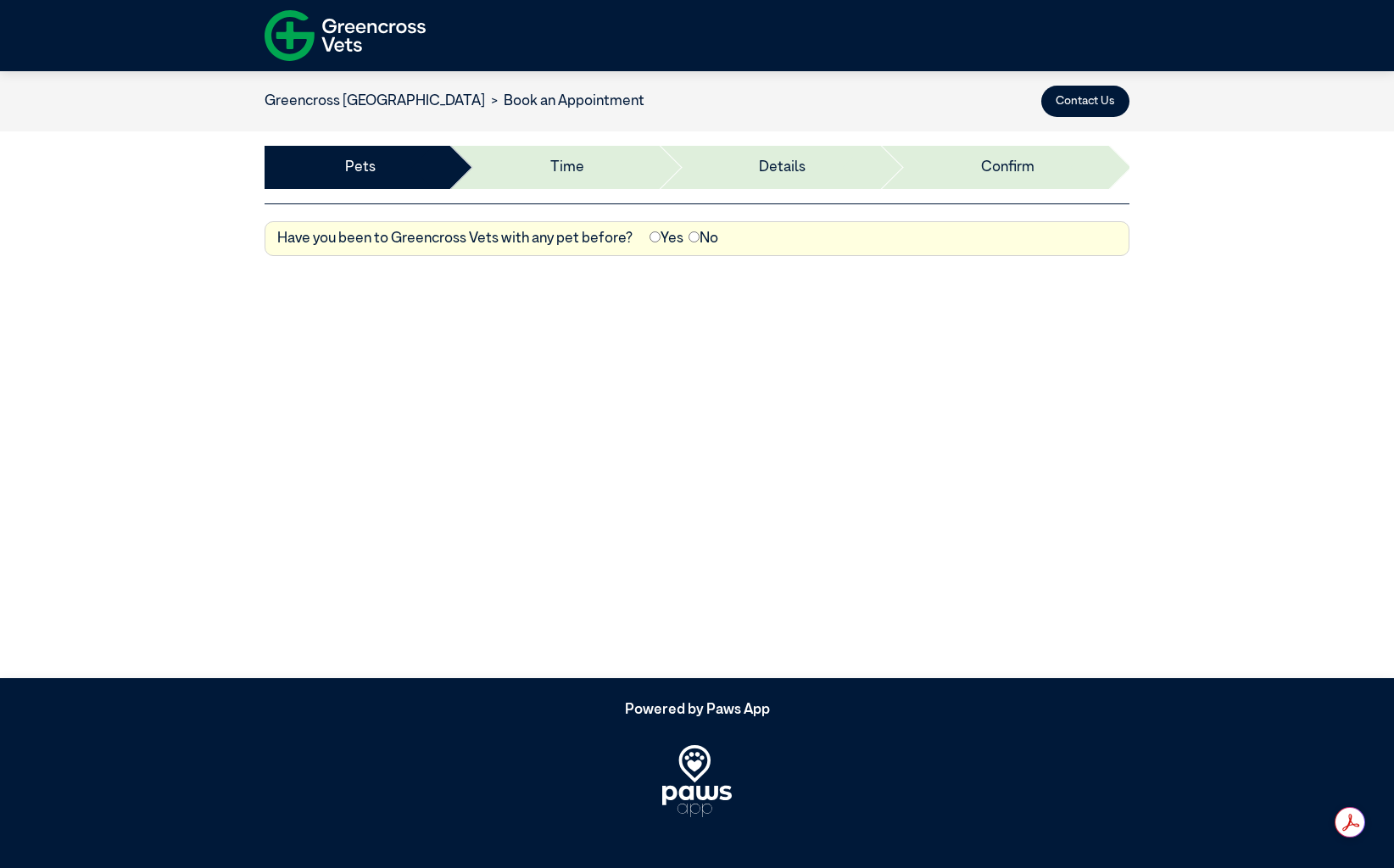
drag, startPoint x: 375, startPoint y: 197, endPoint x: 395, endPoint y: 210, distance: 23.9
